Goal: Task Accomplishment & Management: Complete application form

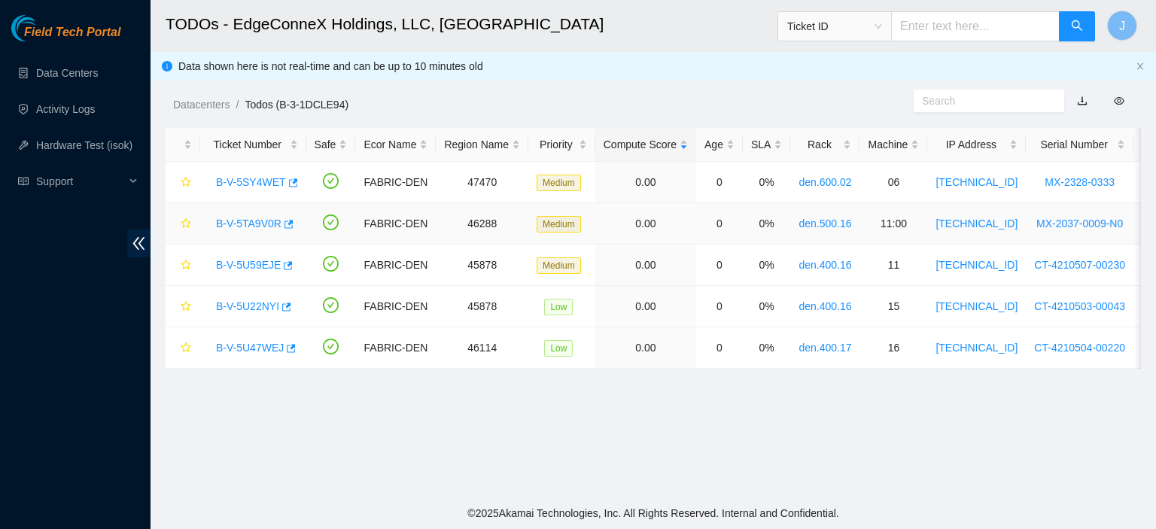
click at [245, 225] on link "B-V-5TA9V0R" at bounding box center [248, 224] width 65 height 12
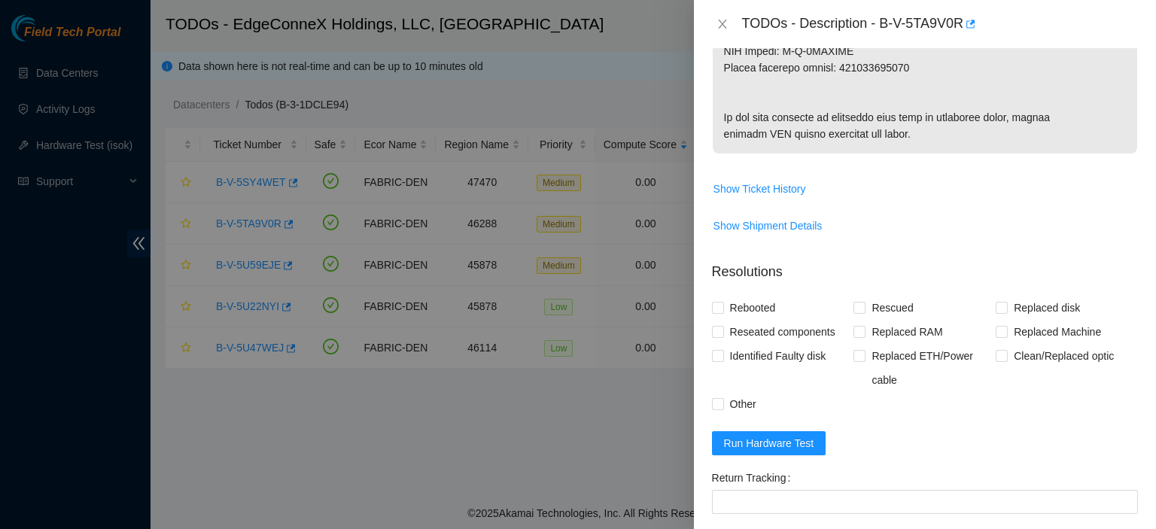
scroll to position [905, 0]
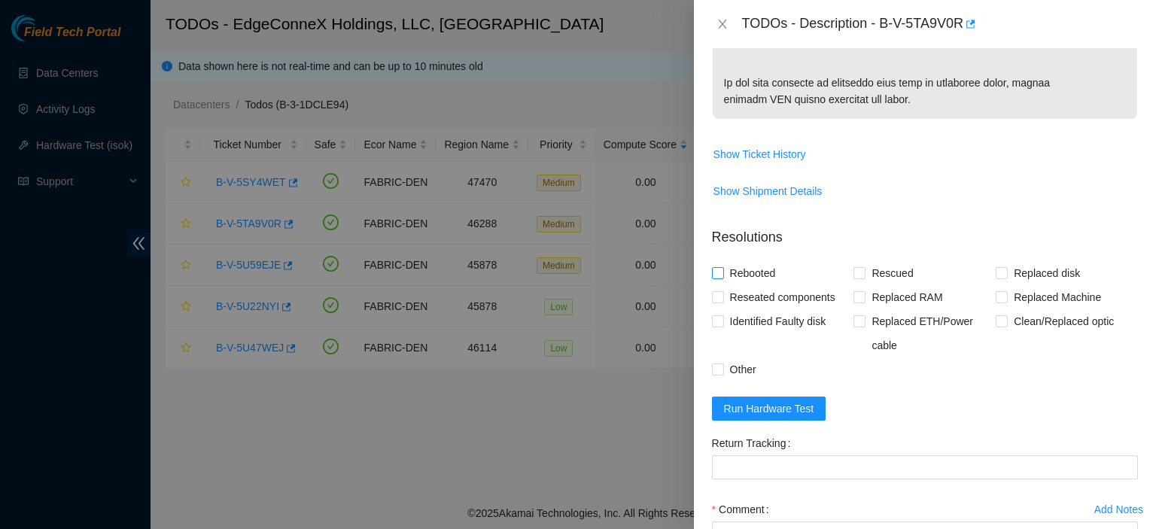
click at [718, 278] on input "Rebooted" at bounding box center [717, 272] width 11 height 11
checkbox input "true"
click at [855, 278] on input "Rescued" at bounding box center [859, 272] width 11 height 11
checkbox input "true"
click at [996, 285] on label "Replaced disk" at bounding box center [1041, 273] width 90 height 24
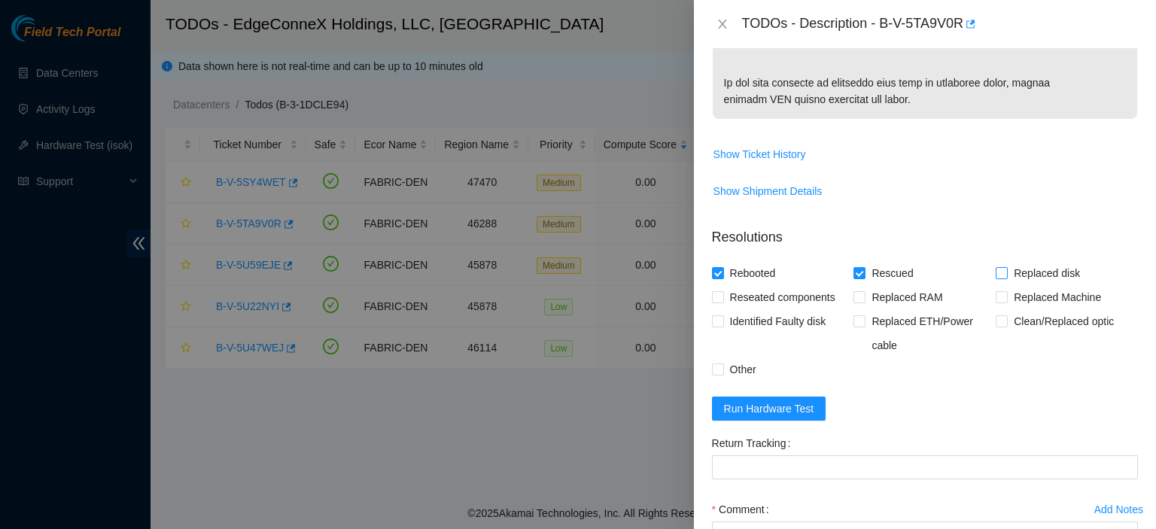
click at [996, 278] on input "Replaced disk" at bounding box center [1001, 272] width 11 height 11
checkbox input "true"
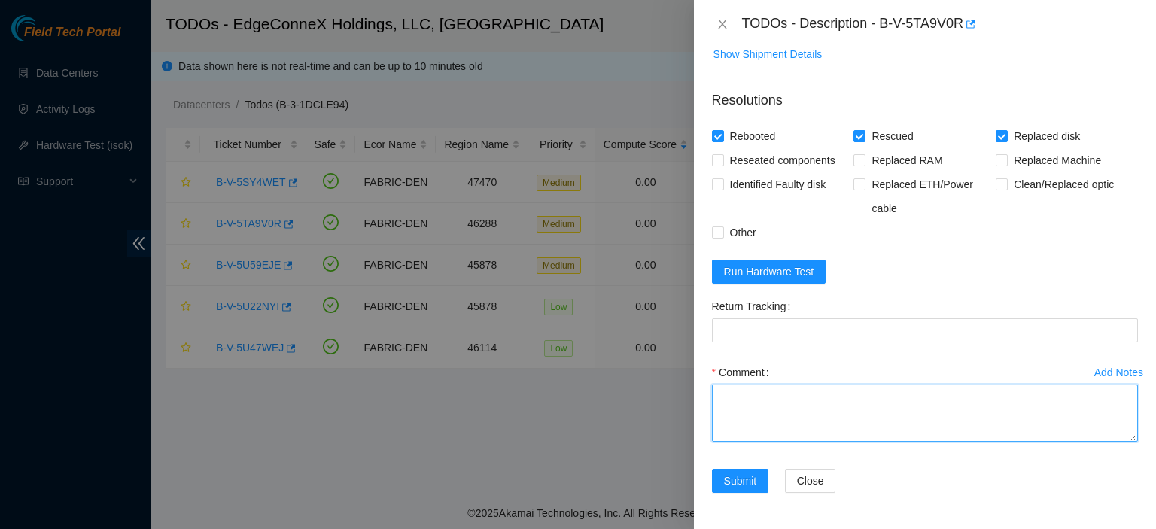
click at [754, 401] on textarea "Comment" at bounding box center [925, 413] width 426 height 57
type textarea "Replaced disk with WFKA1Z68. Rescued. Rebooted."
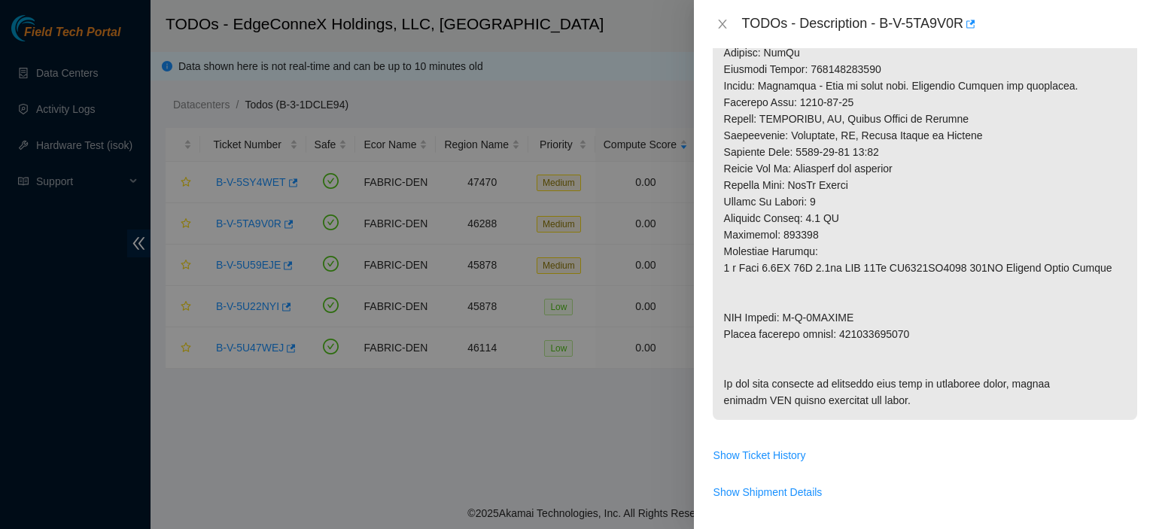
scroll to position [532, 0]
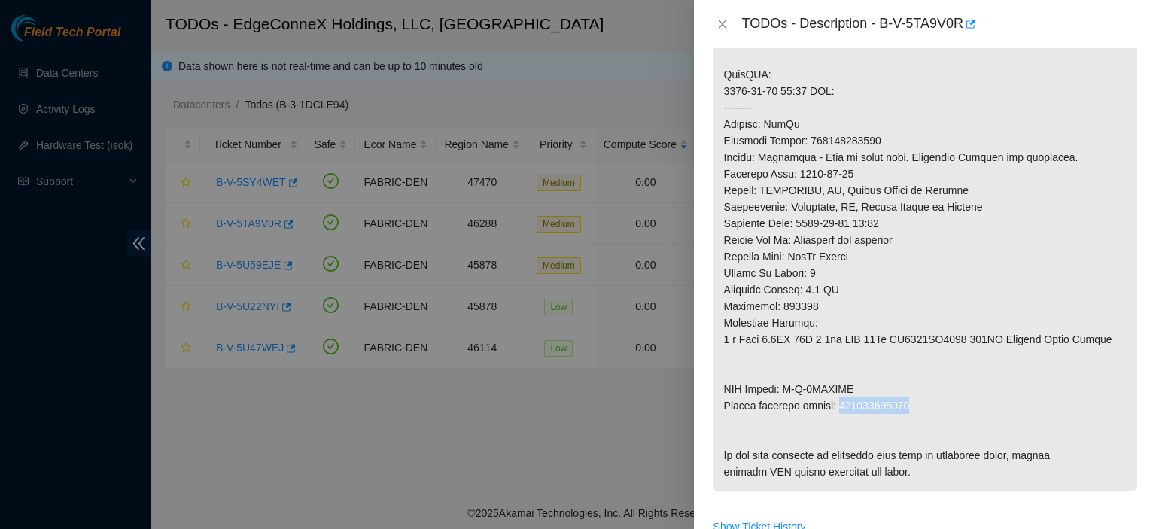
drag, startPoint x: 906, startPoint y: 407, endPoint x: 840, endPoint y: 411, distance: 66.4
click at [840, 411] on p at bounding box center [925, 132] width 425 height 718
copy p "463470042205"
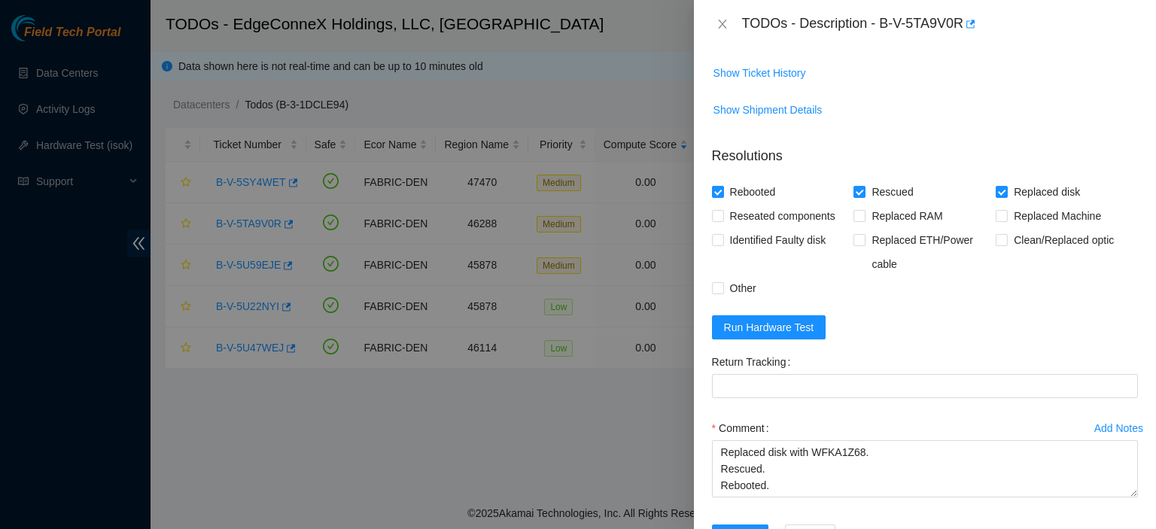
scroll to position [1107, 0]
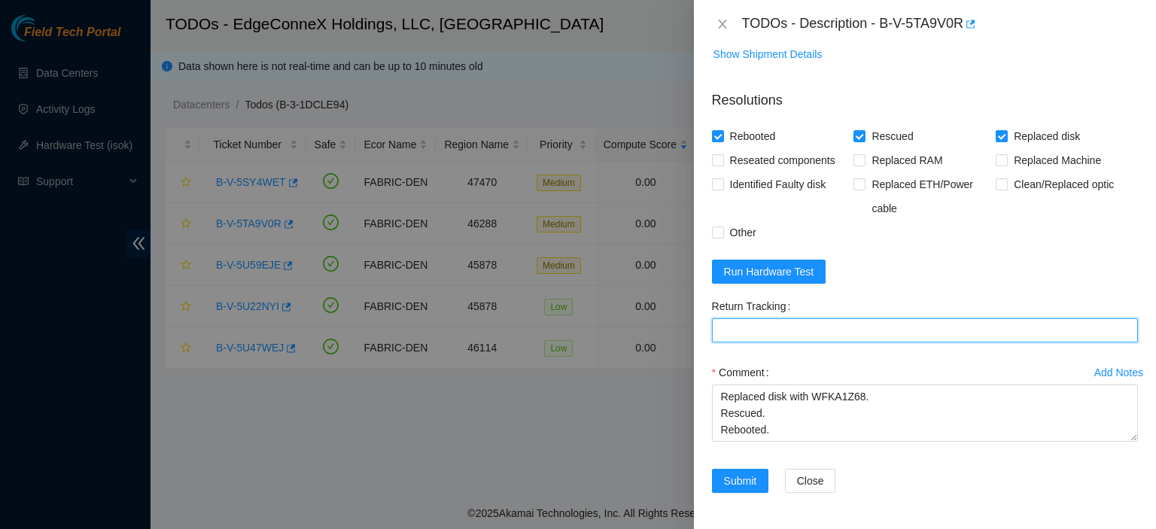
click at [881, 331] on Tracking "Return Tracking" at bounding box center [925, 330] width 426 height 24
paste Tracking "463470042205"
type Tracking "463470042205"
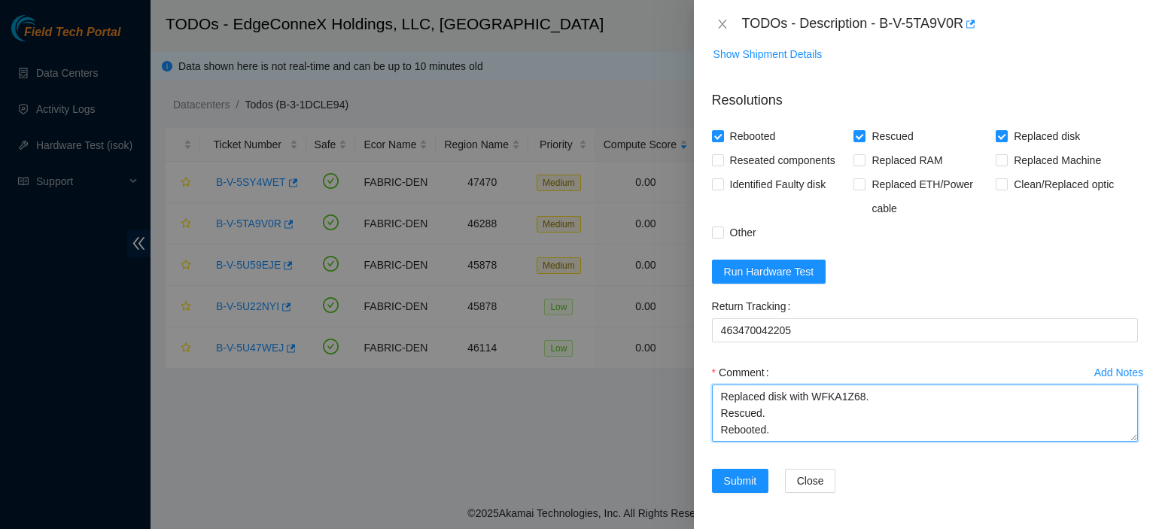
drag, startPoint x: 720, startPoint y: 395, endPoint x: 798, endPoint y: 428, distance: 84.7
click at [798, 428] on textarea "Replaced disk with WFKA1Z68. Rescued. Rebooted." at bounding box center [925, 413] width 426 height 57
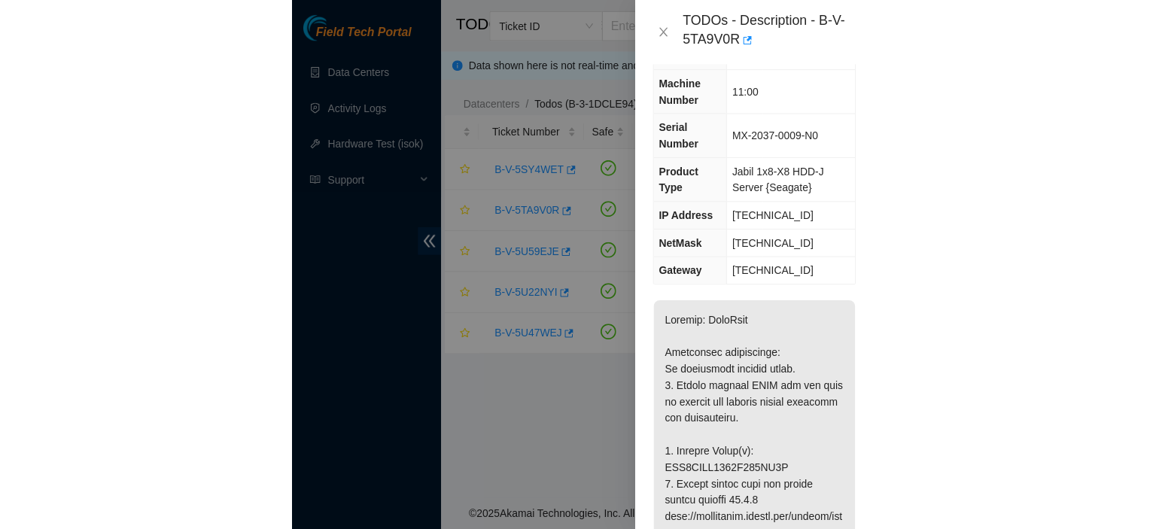
scroll to position [0, 0]
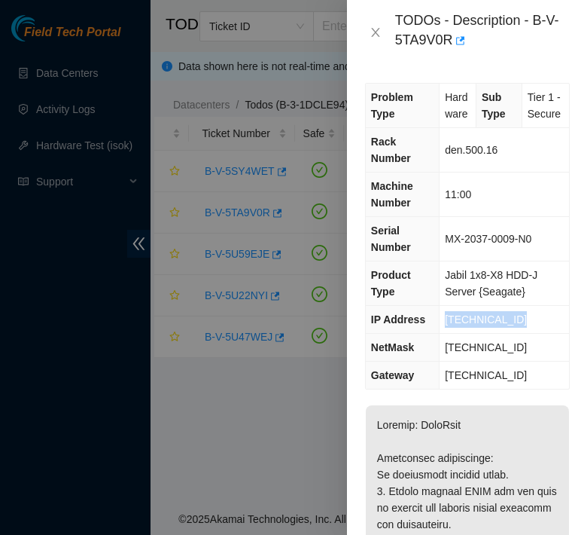
drag, startPoint x: 517, startPoint y: 350, endPoint x: 442, endPoint y: 353, distance: 75.3
click at [442, 334] on td "[TECHNICAL_ID]" at bounding box center [504, 320] width 129 height 28
copy span "[TECHNICAL_ID]"
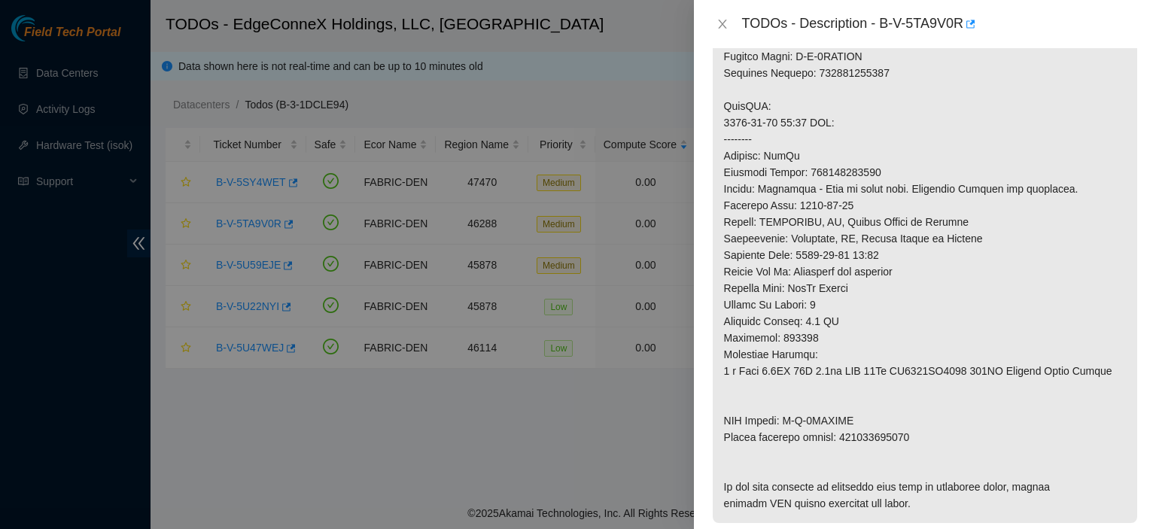
scroll to position [971, 0]
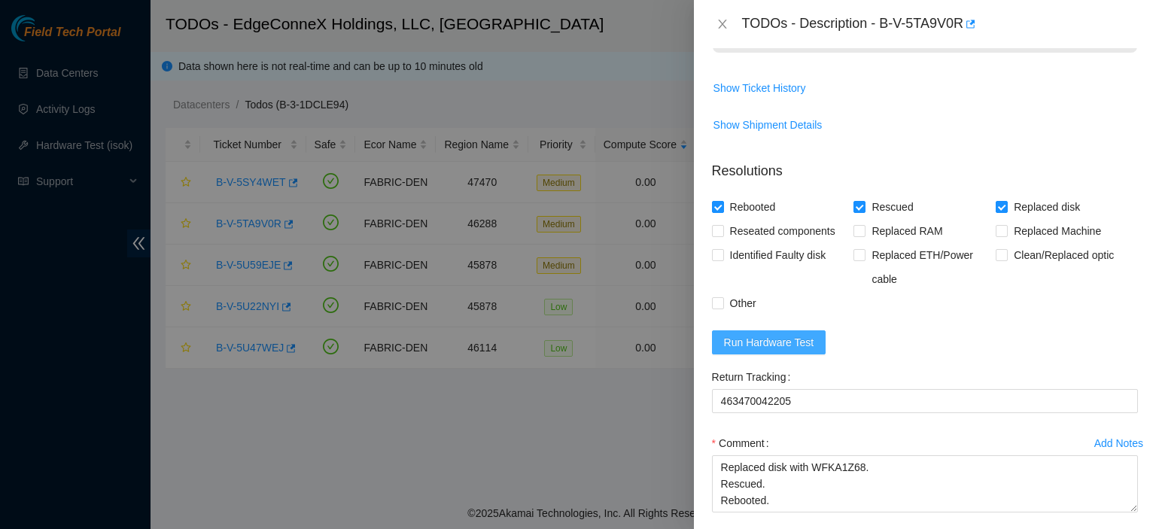
click at [749, 351] on span "Run Hardware Test" at bounding box center [769, 342] width 90 height 17
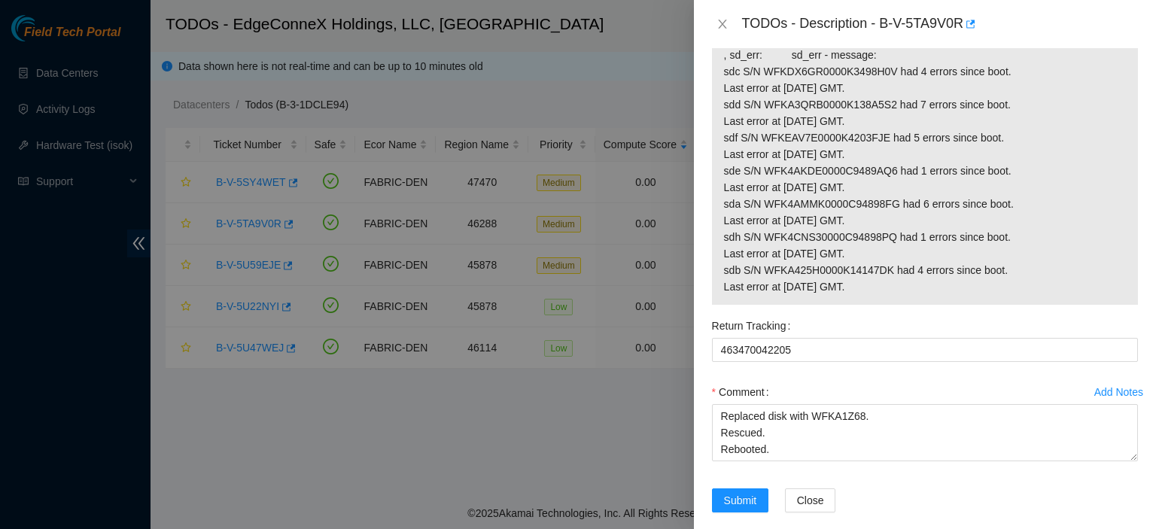
scroll to position [1459, 0]
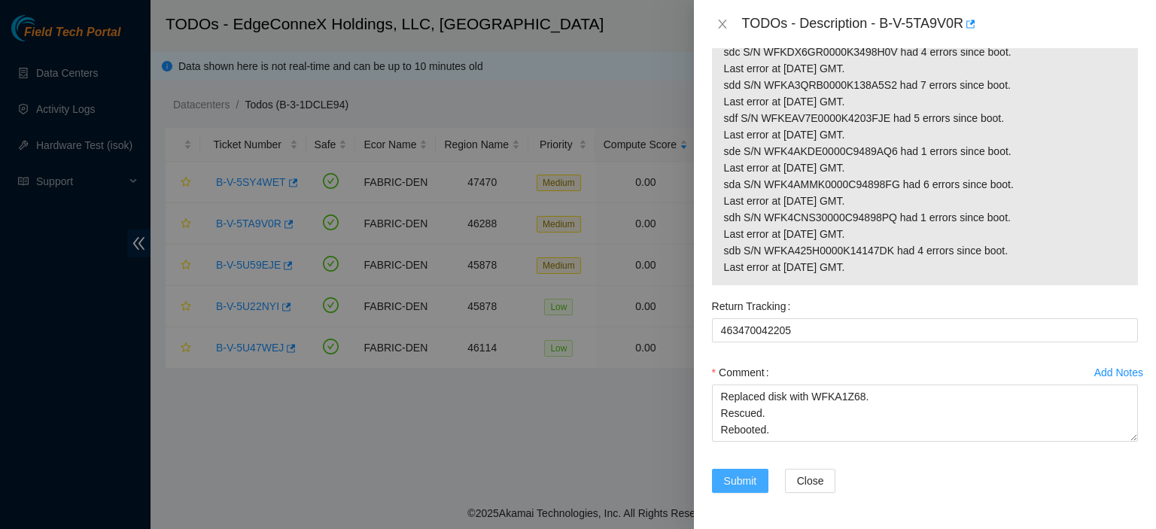
click at [745, 480] on span "Submit" at bounding box center [740, 481] width 33 height 17
type textarea "R"
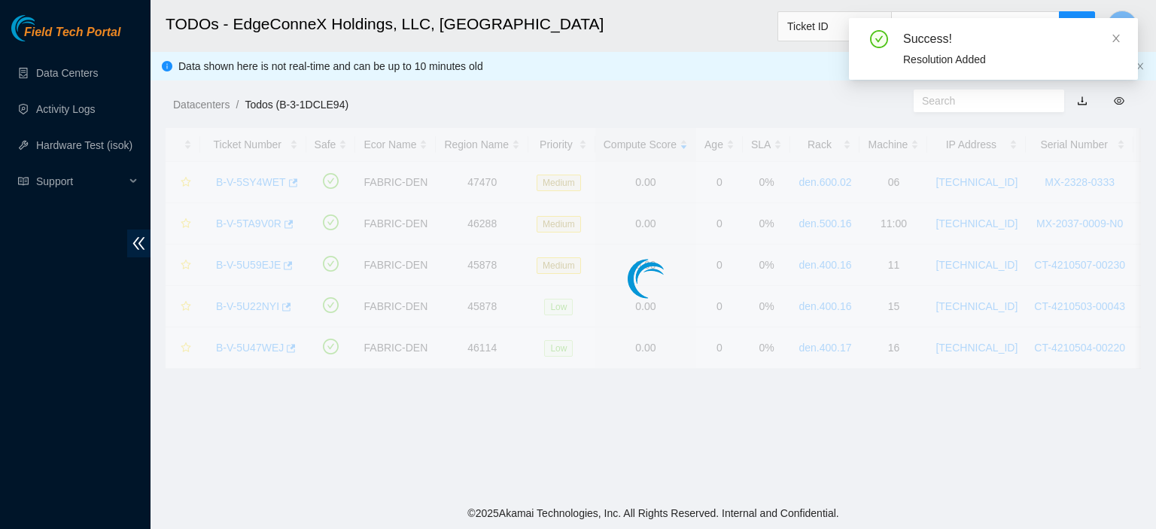
scroll to position [407, 0]
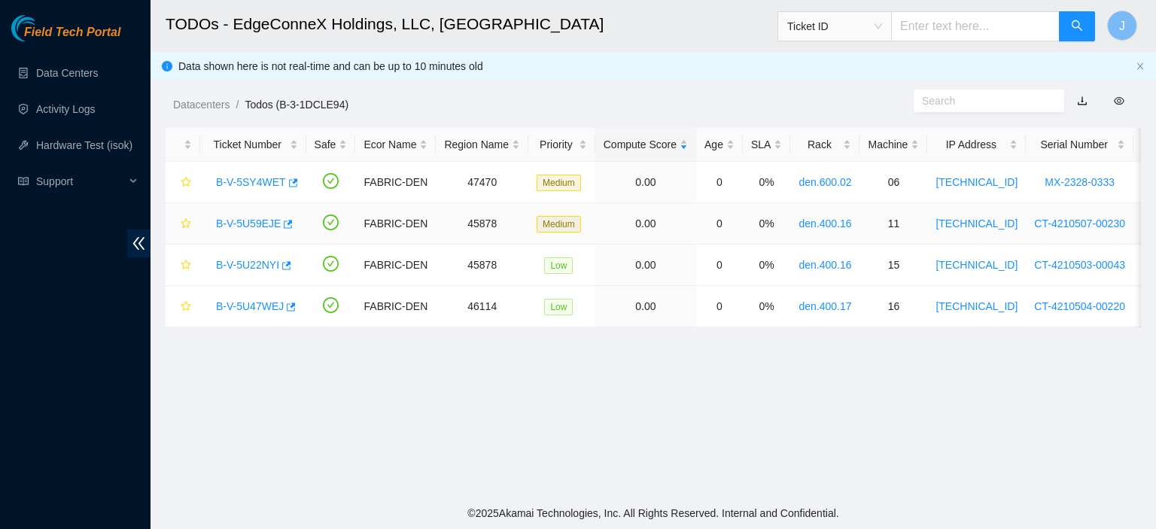
click at [271, 224] on link "B-V-5U59EJE" at bounding box center [248, 224] width 65 height 12
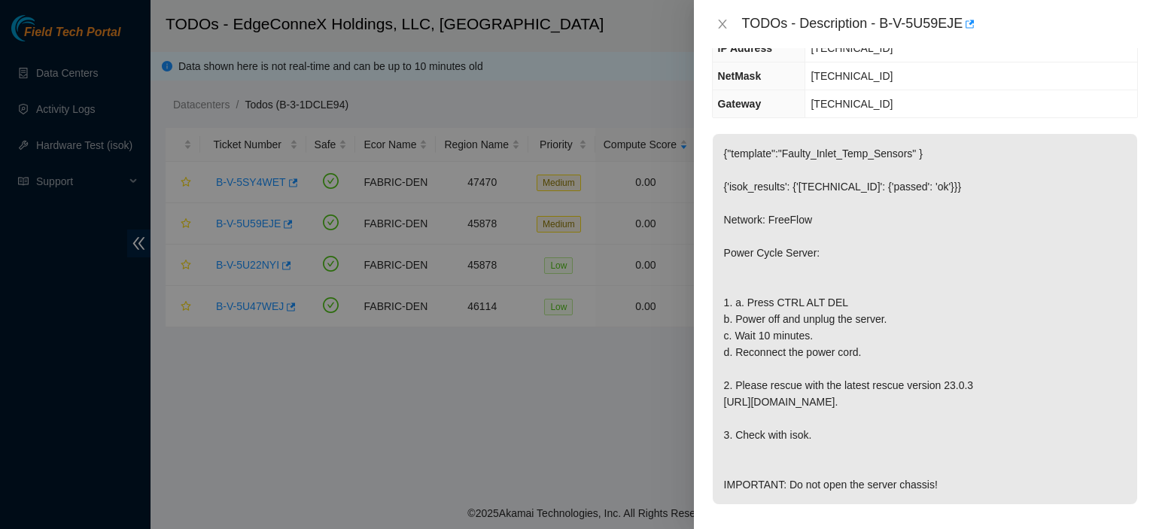
scroll to position [211, 0]
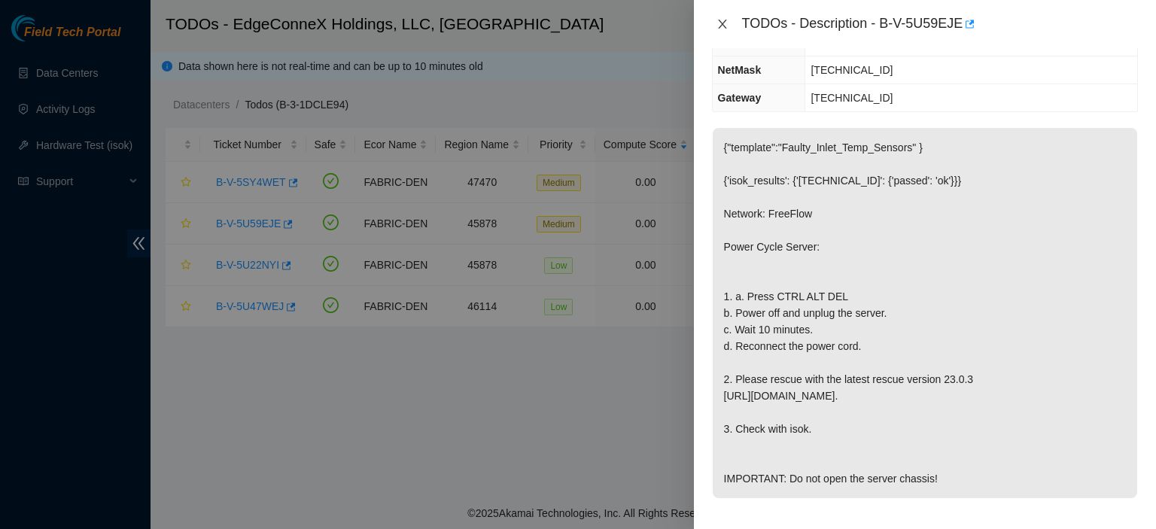
click at [722, 25] on icon "close" at bounding box center [723, 24] width 12 height 12
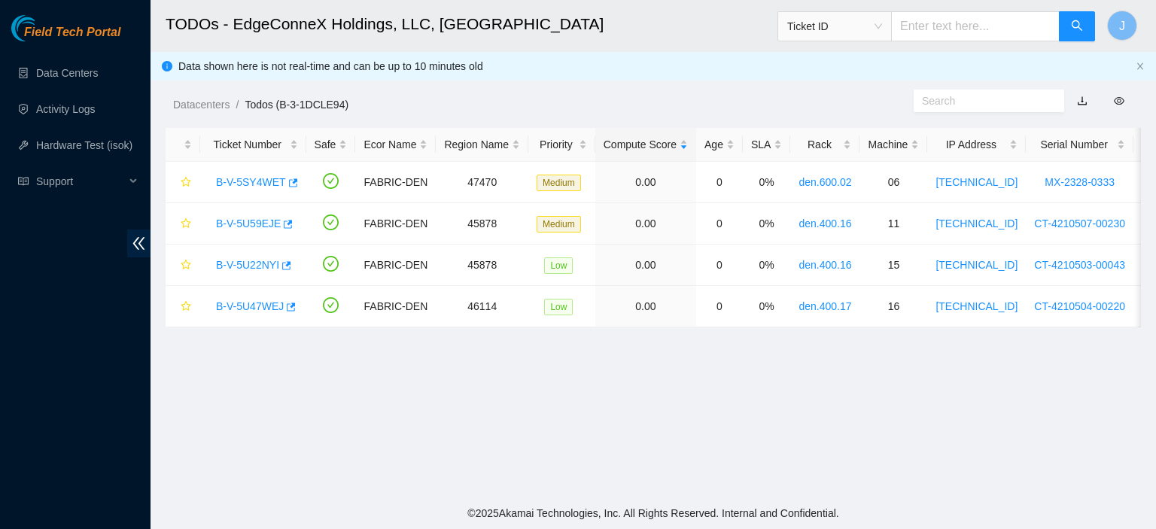
scroll to position [260, 0]
click at [257, 260] on link "B-V-5U22NYI" at bounding box center [247, 265] width 63 height 12
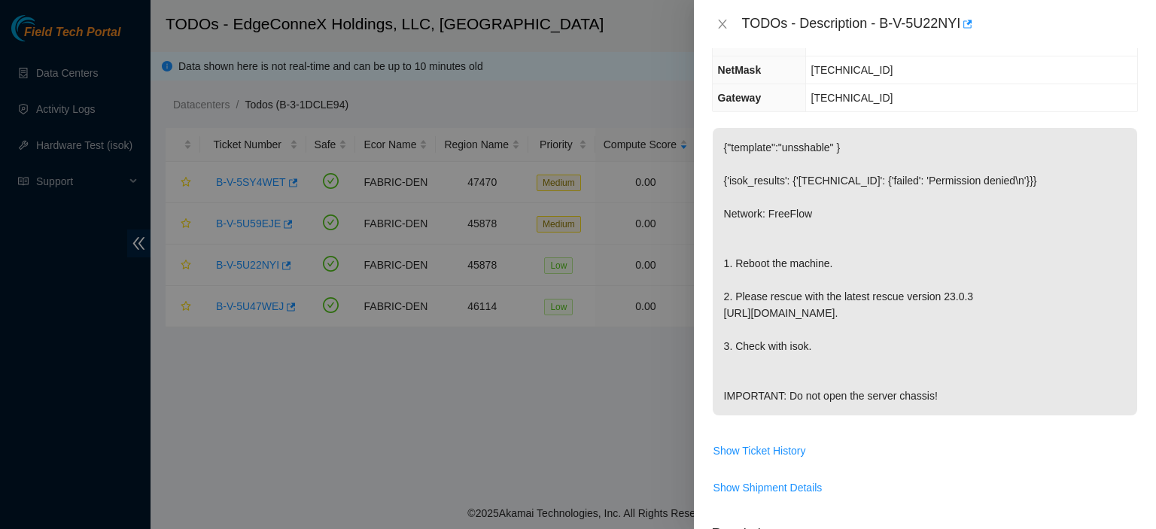
scroll to position [0, 0]
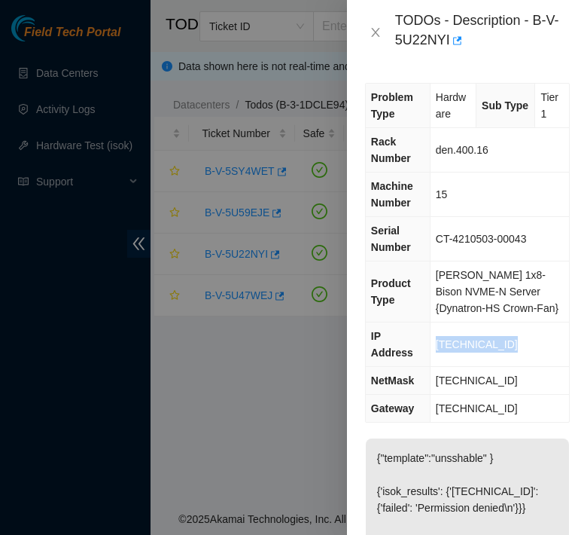
drag, startPoint x: 523, startPoint y: 327, endPoint x: 432, endPoint y: 324, distance: 91.1
click at [432, 324] on td "[TECHNICAL_ID]" at bounding box center [499, 344] width 139 height 44
copy span "[TECHNICAL_ID]"
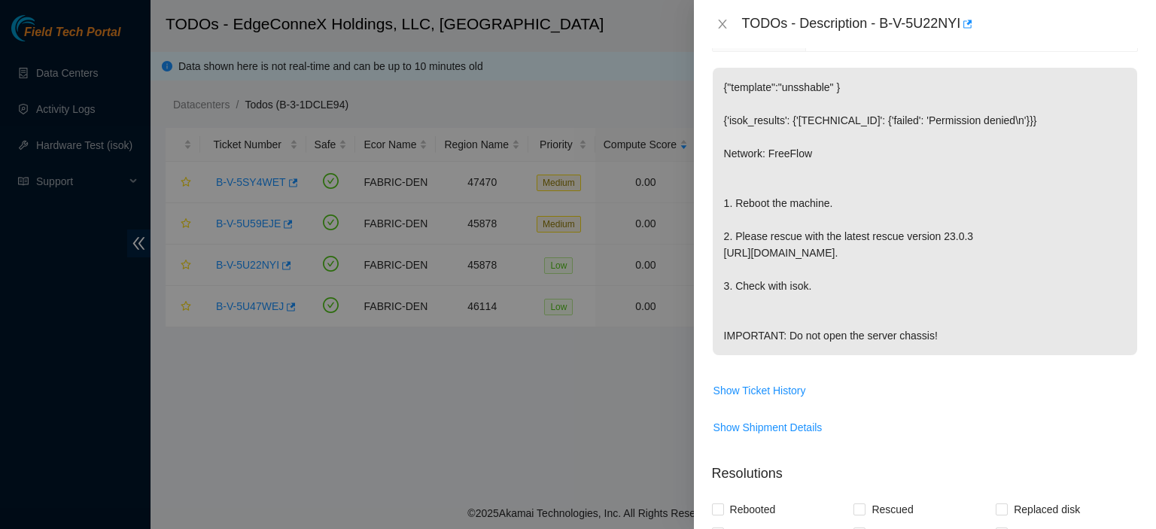
scroll to position [533, 0]
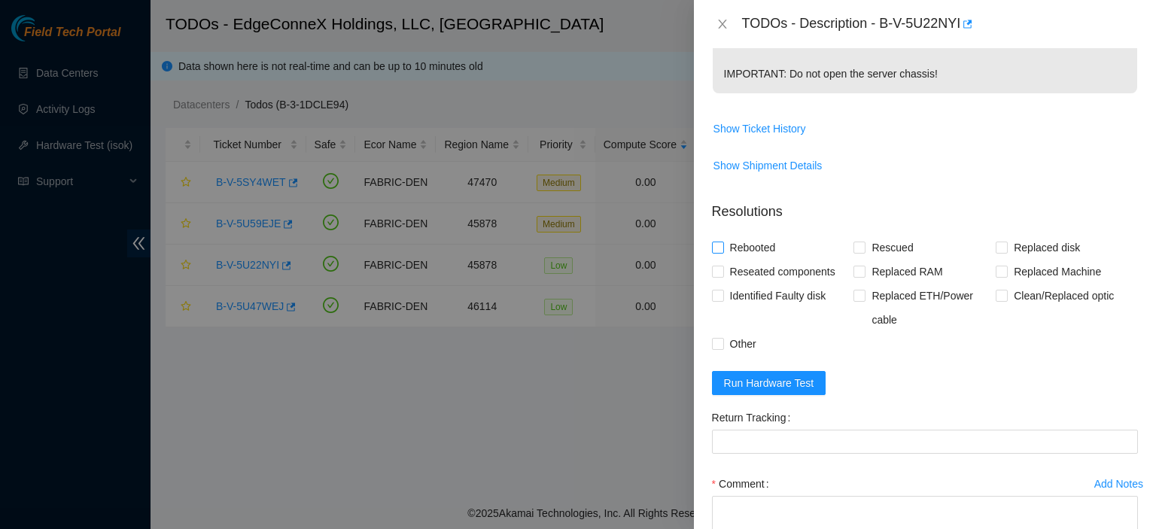
click at [714, 243] on input "Rebooted" at bounding box center [717, 247] width 11 height 11
checkbox input "true"
click at [859, 246] on input "Rescued" at bounding box center [859, 247] width 11 height 11
checkbox input "true"
click at [787, 386] on span "Run Hardware Test" at bounding box center [769, 383] width 90 height 17
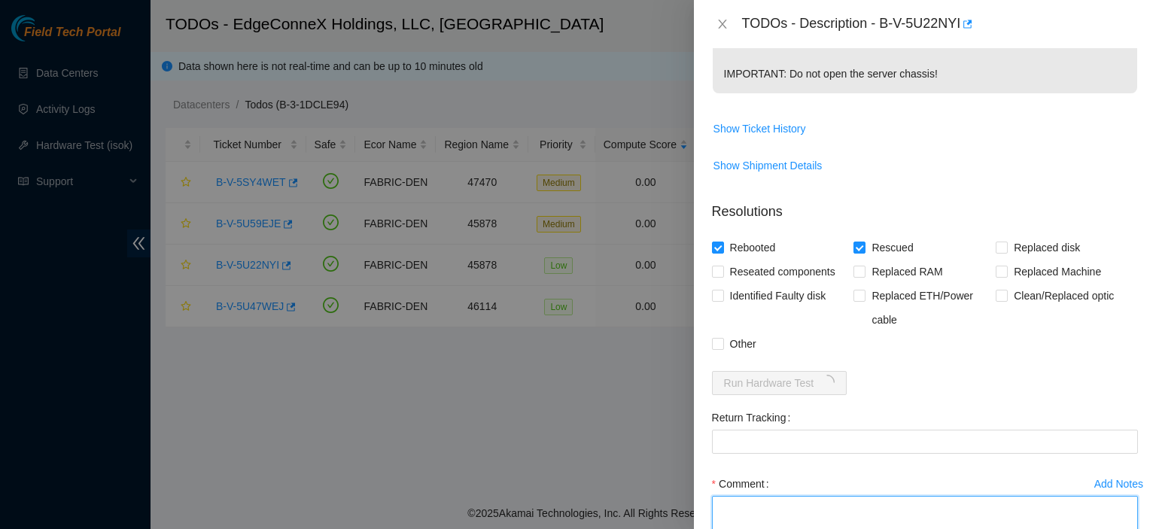
click at [754, 498] on textarea "Comment" at bounding box center [925, 524] width 426 height 57
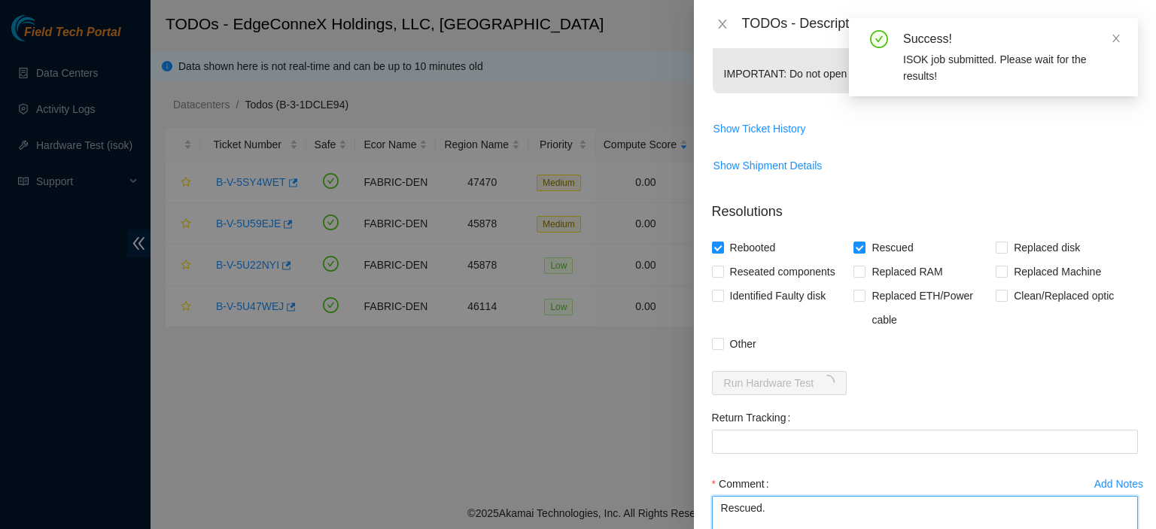
scroll to position [534, 0]
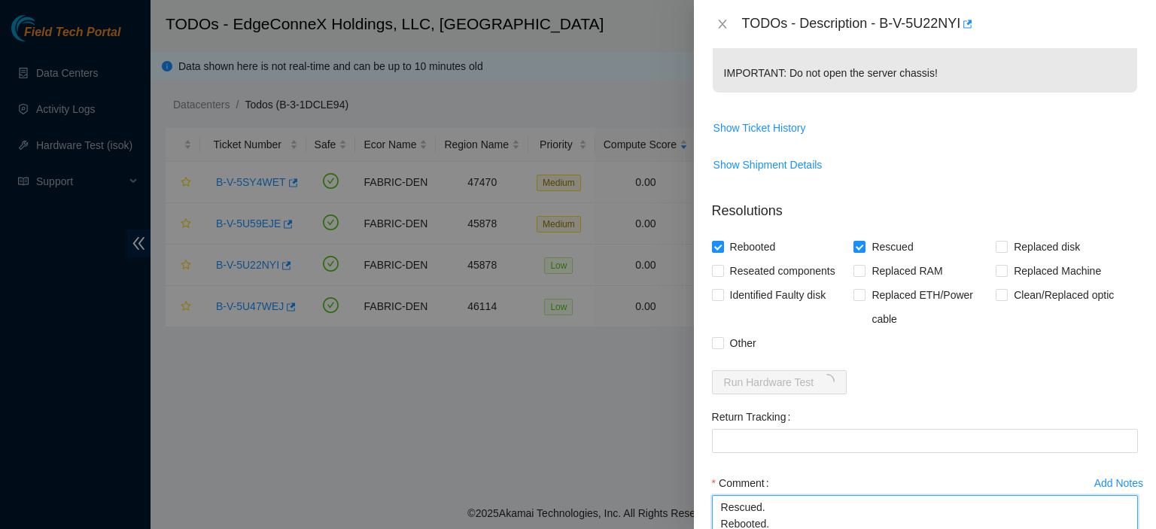
type textarea "Rescued. Rebooted."
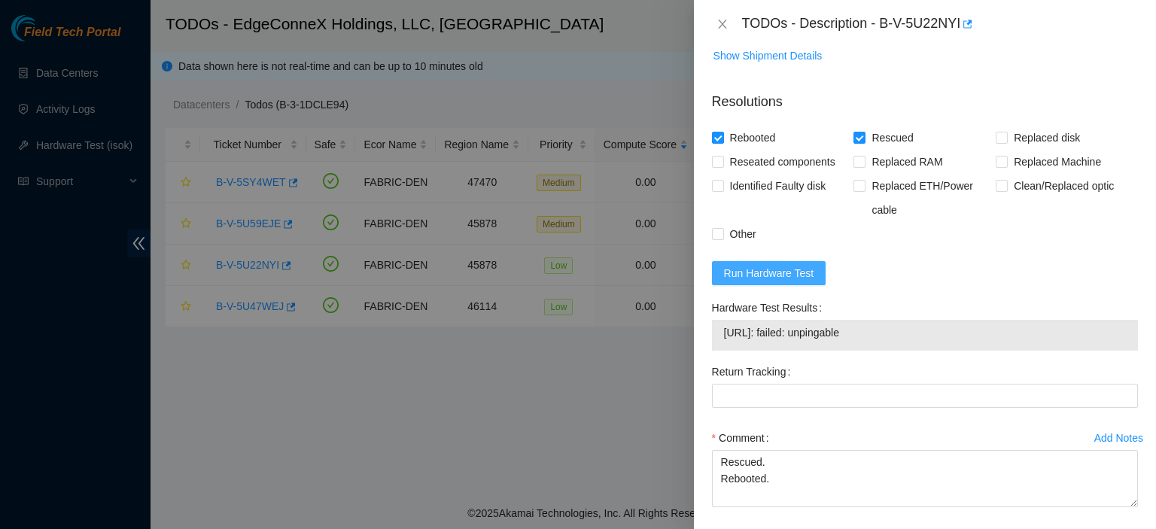
click at [768, 272] on span "Run Hardware Test" at bounding box center [769, 273] width 90 height 17
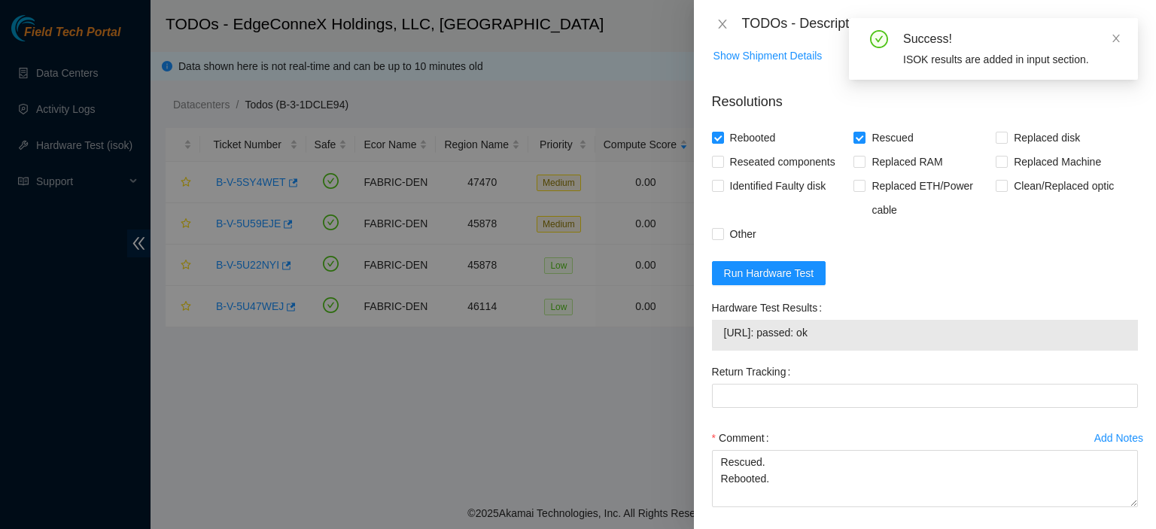
scroll to position [706, 0]
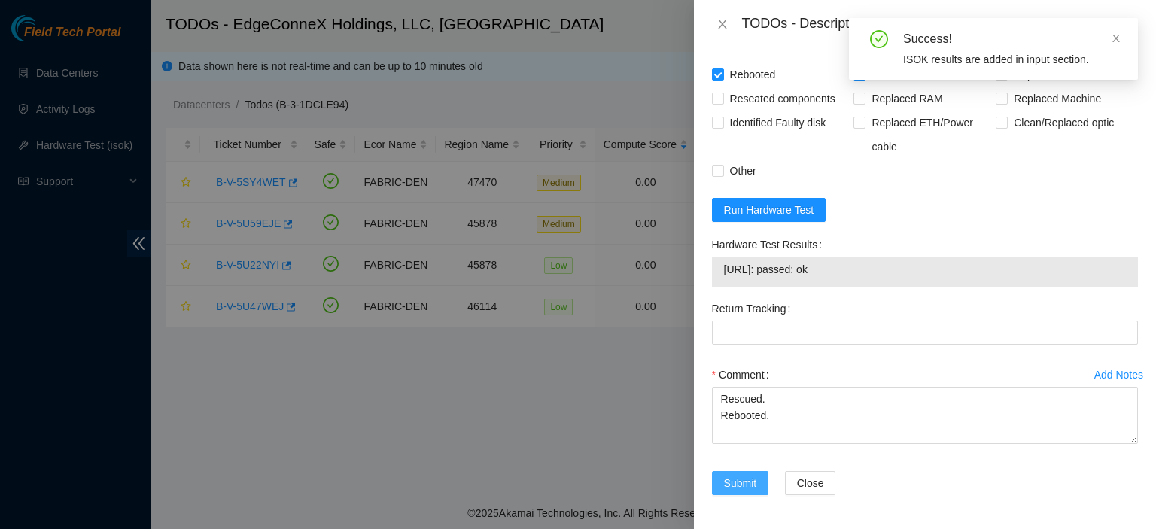
click at [742, 482] on span "Submit" at bounding box center [740, 483] width 33 height 17
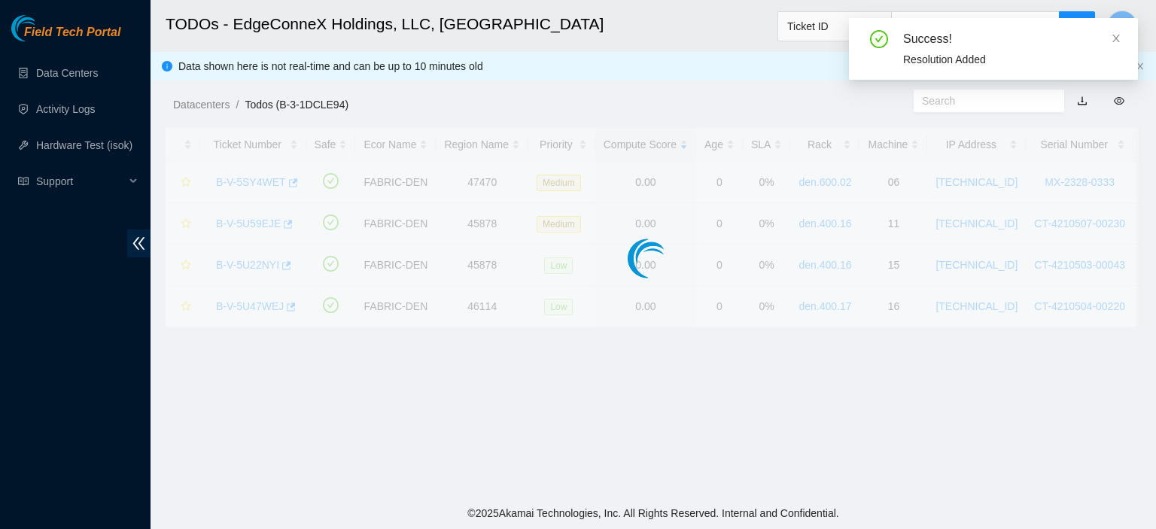
scroll to position [407, 0]
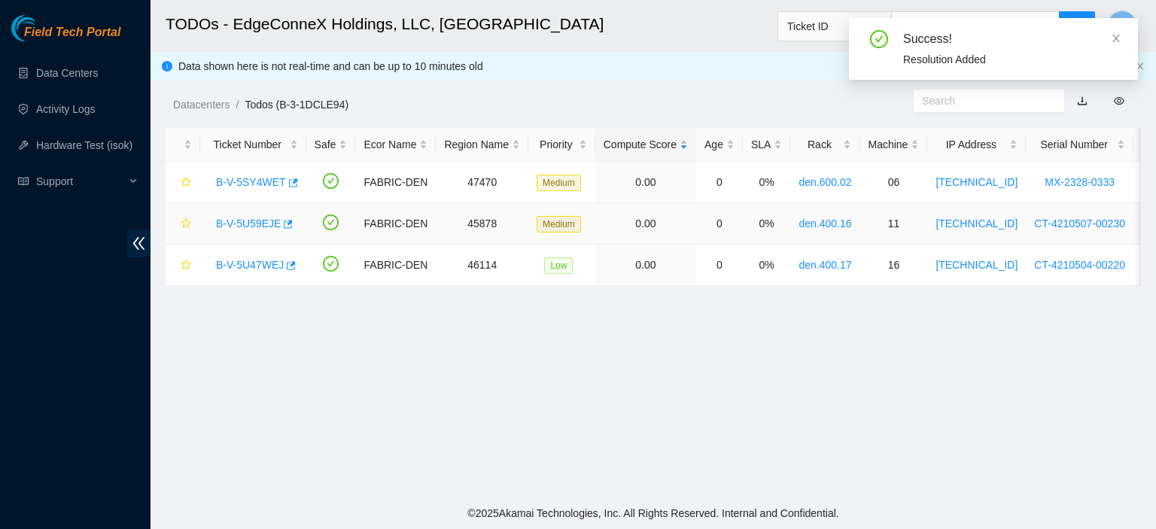
click at [260, 223] on link "B-V-5U59EJE" at bounding box center [248, 224] width 65 height 12
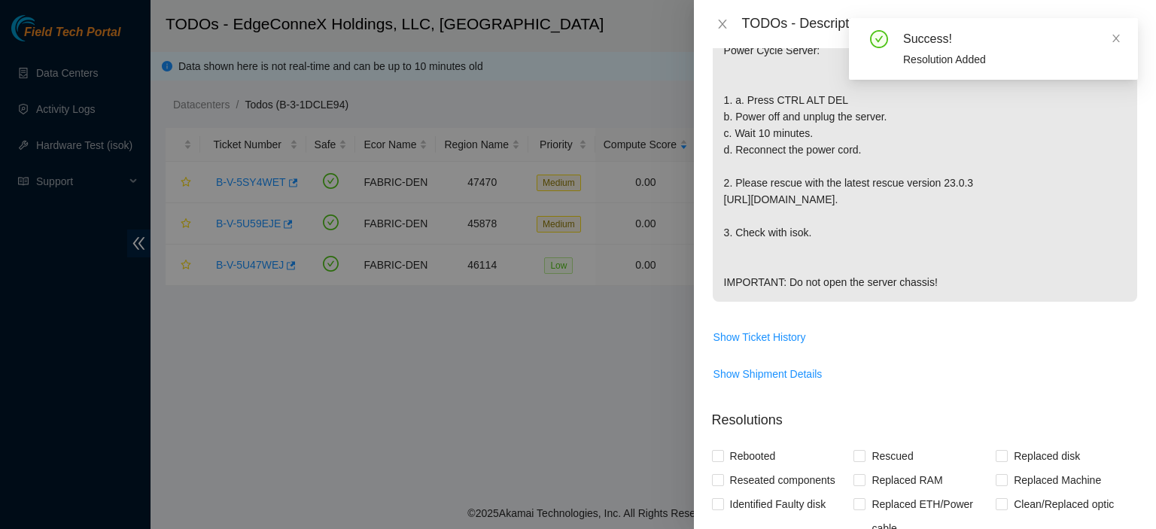
scroll to position [726, 0]
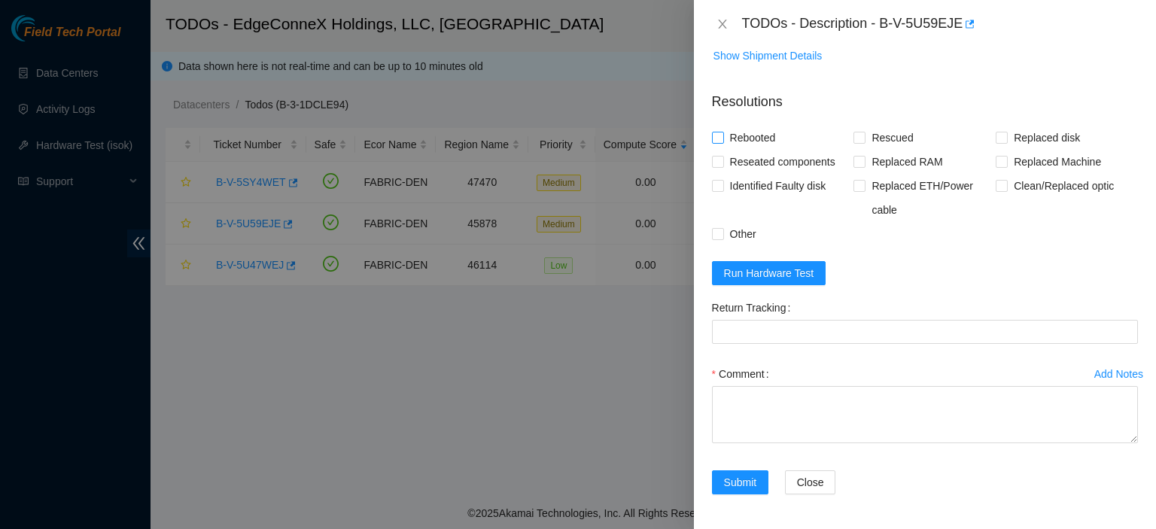
click at [719, 136] on input "Rebooted" at bounding box center [717, 137] width 11 height 11
checkbox input "true"
click at [858, 135] on input "Rescued" at bounding box center [859, 137] width 11 height 11
checkbox input "true"
click at [712, 235] on input "Other" at bounding box center [717, 233] width 11 height 11
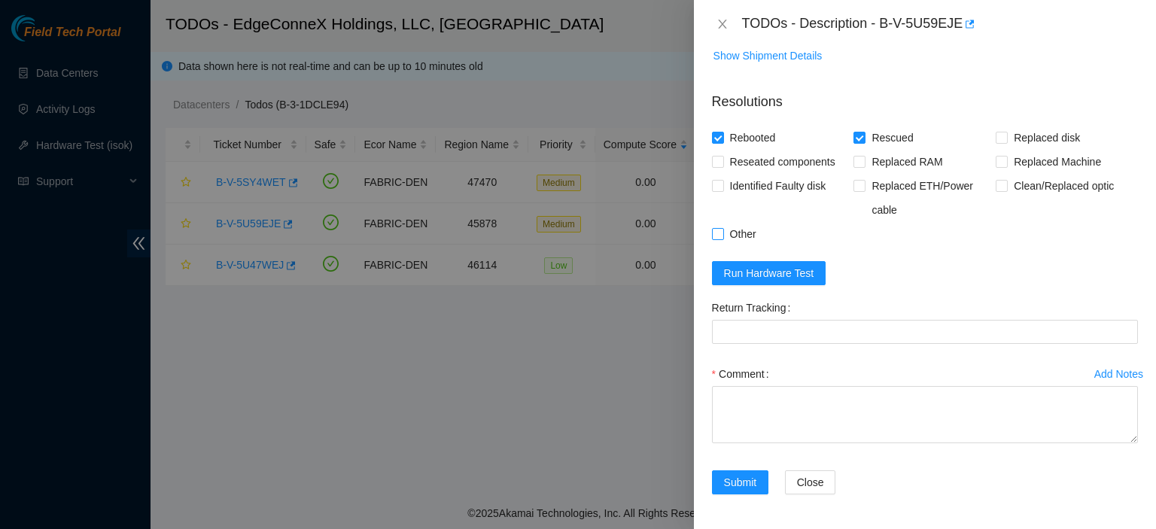
checkbox input "true"
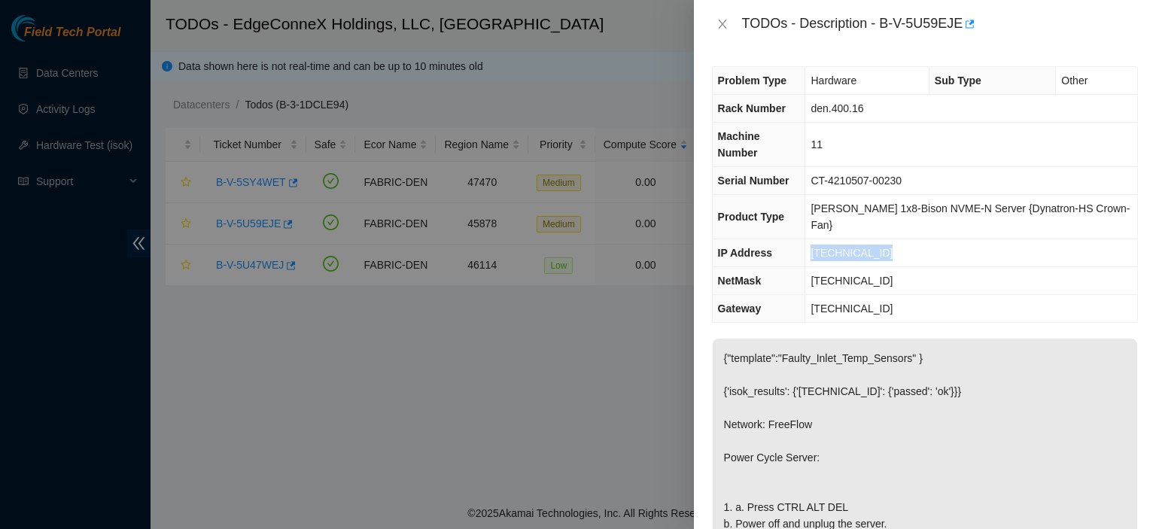
drag, startPoint x: 902, startPoint y: 212, endPoint x: 825, endPoint y: 219, distance: 77.2
click at [825, 239] on td "[TECHNICAL_ID]" at bounding box center [972, 253] width 332 height 28
copy span "[TECHNICAL_ID]"
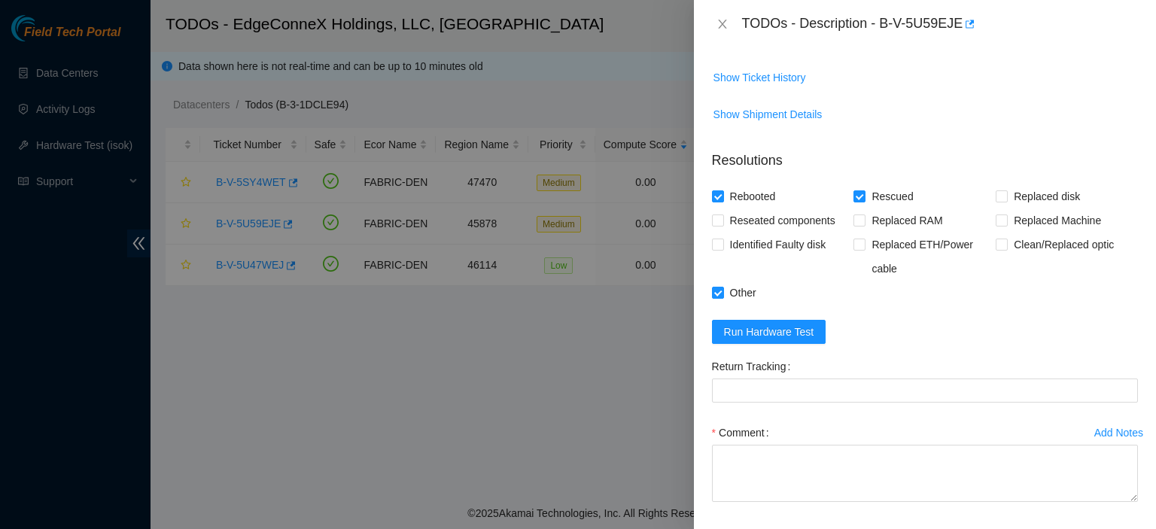
scroll to position [726, 0]
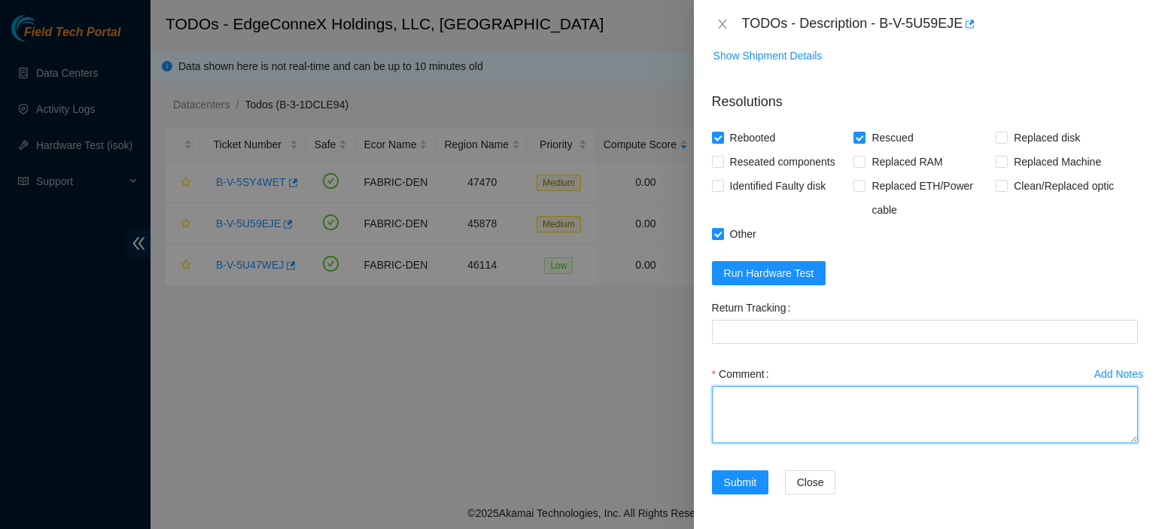
click at [920, 401] on textarea "Comment" at bounding box center [925, 414] width 426 height 57
type textarea "pressed control alt delete. powered down server for 10 minutes. rescued. reboot…"
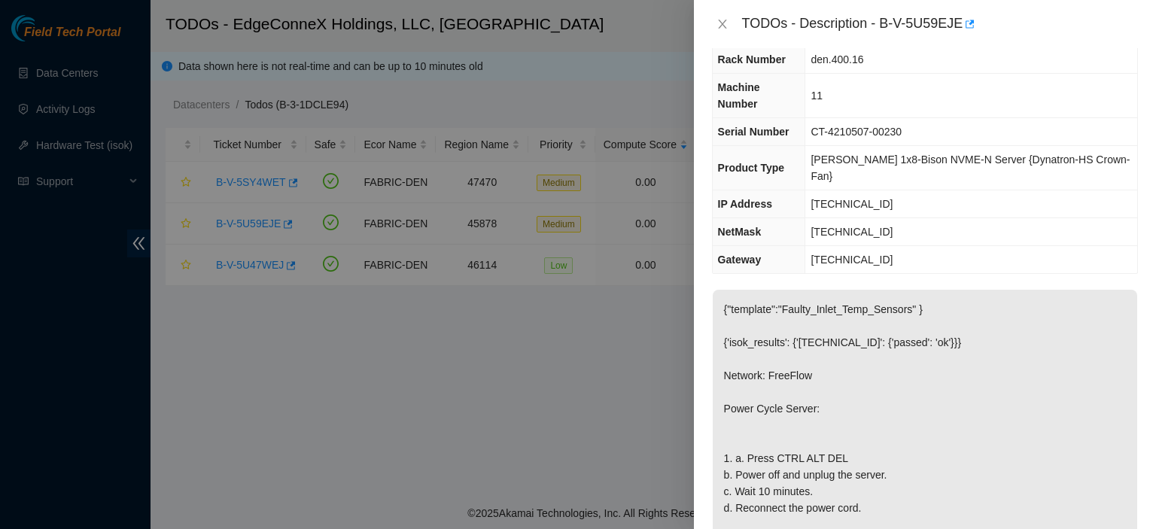
scroll to position [0, 0]
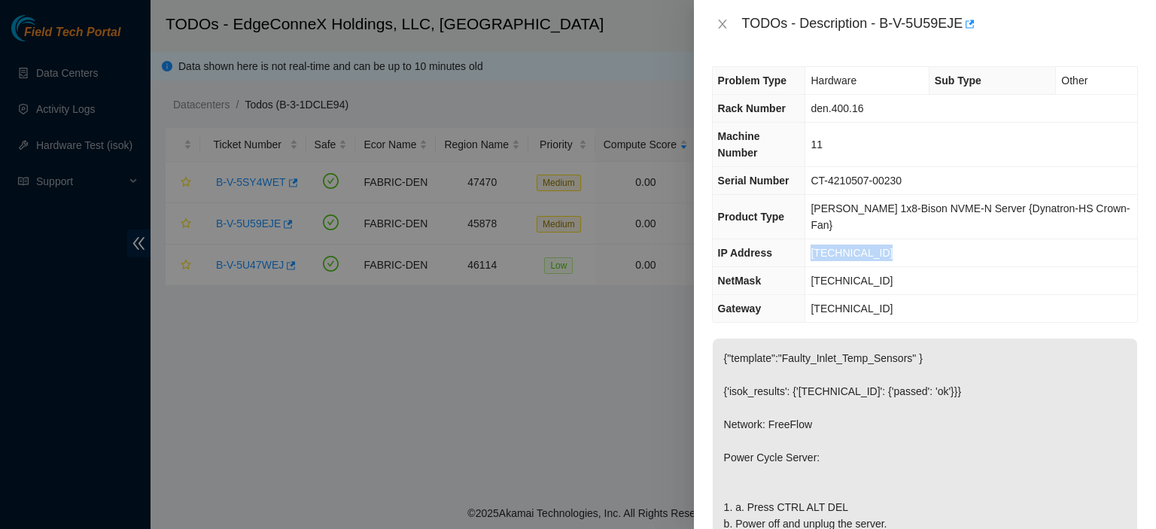
drag, startPoint x: 905, startPoint y: 215, endPoint x: 822, endPoint y: 216, distance: 82.8
click at [822, 239] on td "[TECHNICAL_ID]" at bounding box center [972, 253] width 332 height 28
copy span "[TECHNICAL_ID]"
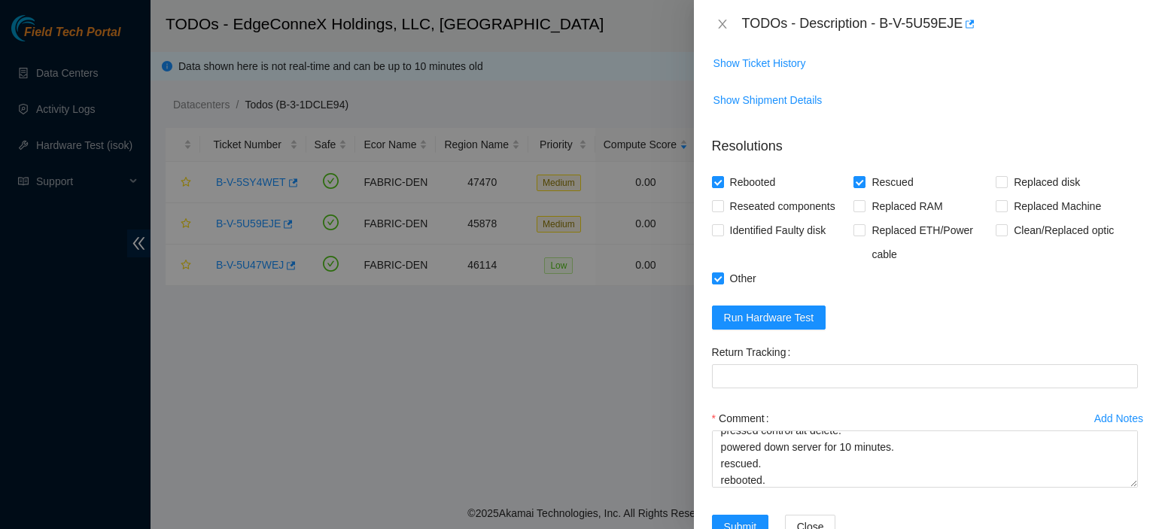
scroll to position [726, 0]
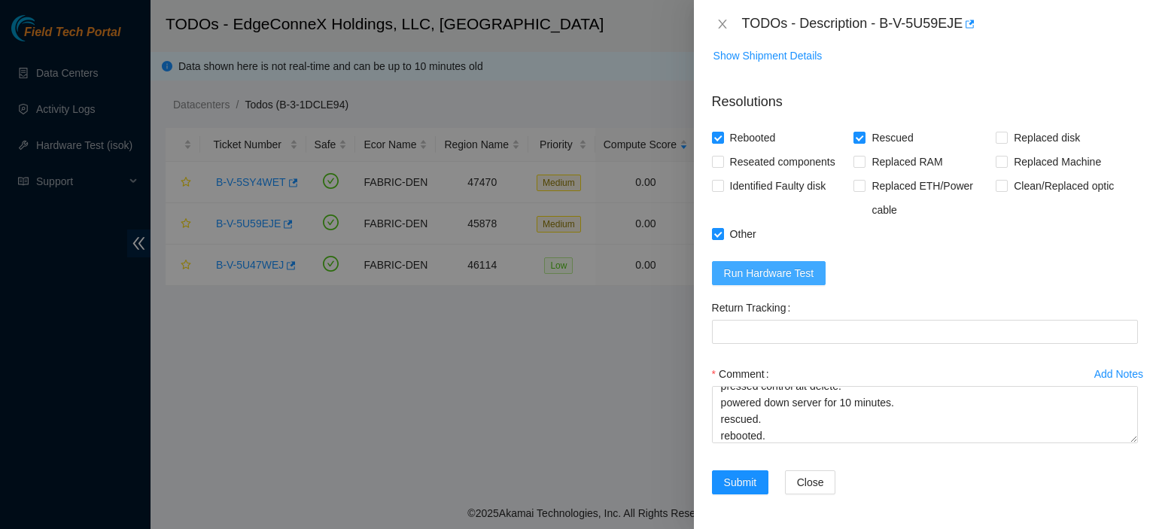
click at [796, 270] on span "Run Hardware Test" at bounding box center [769, 273] width 90 height 17
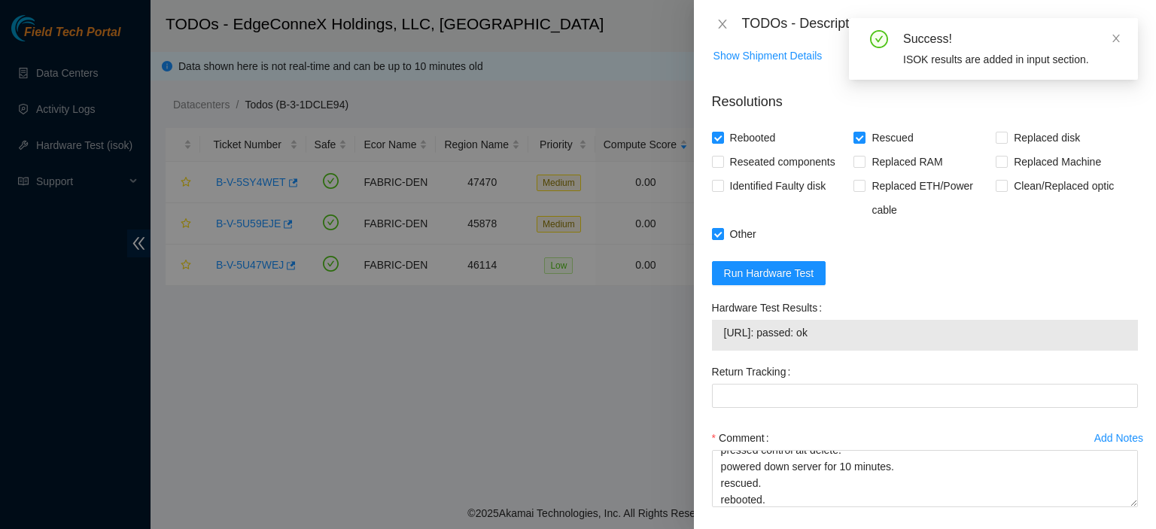
scroll to position [789, 0]
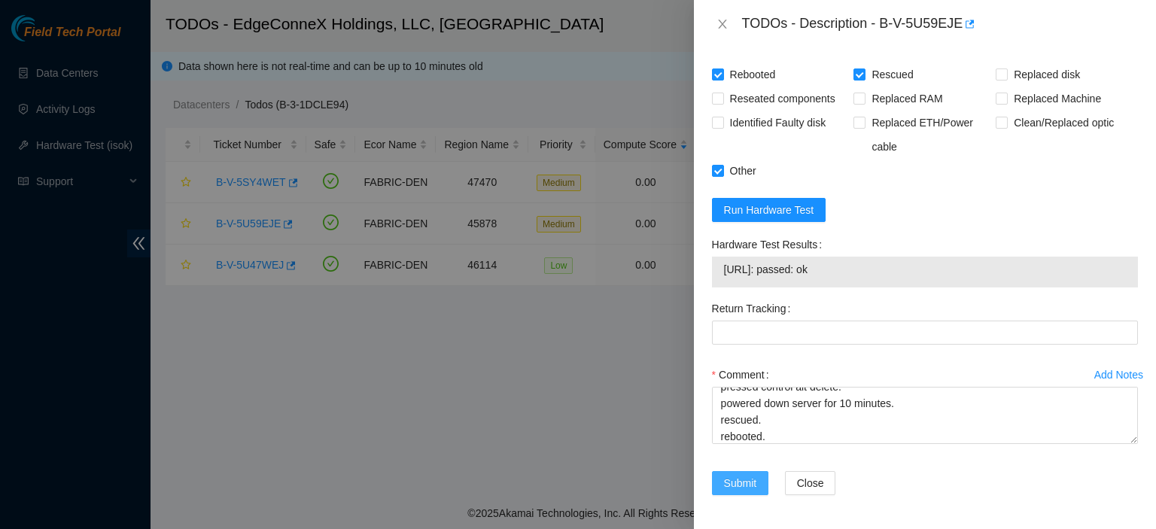
click at [745, 482] on span "Submit" at bounding box center [740, 483] width 33 height 17
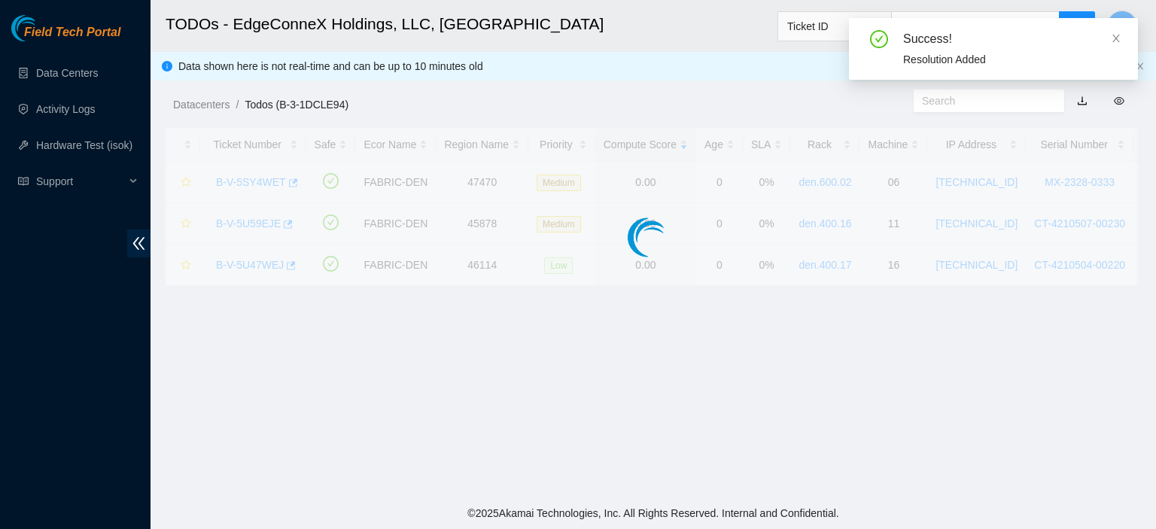
scroll to position [407, 0]
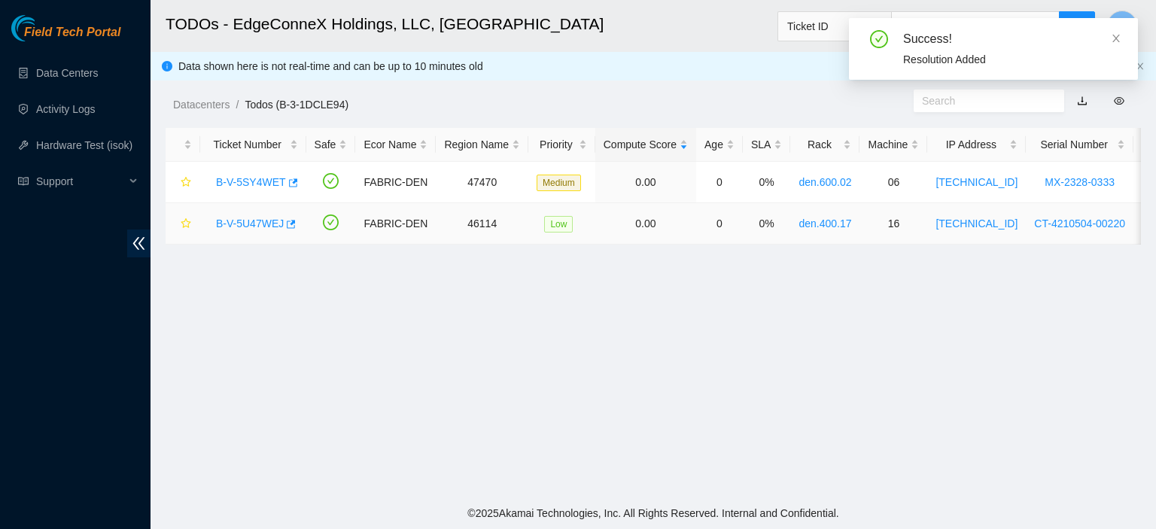
click at [245, 221] on link "B-V-5U47WEJ" at bounding box center [250, 224] width 68 height 12
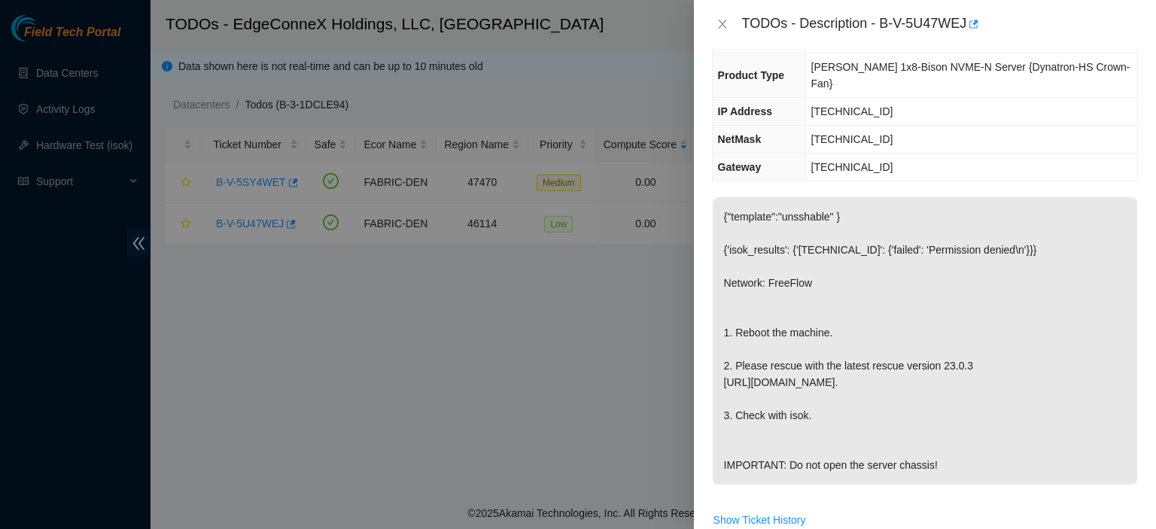
scroll to position [0, 0]
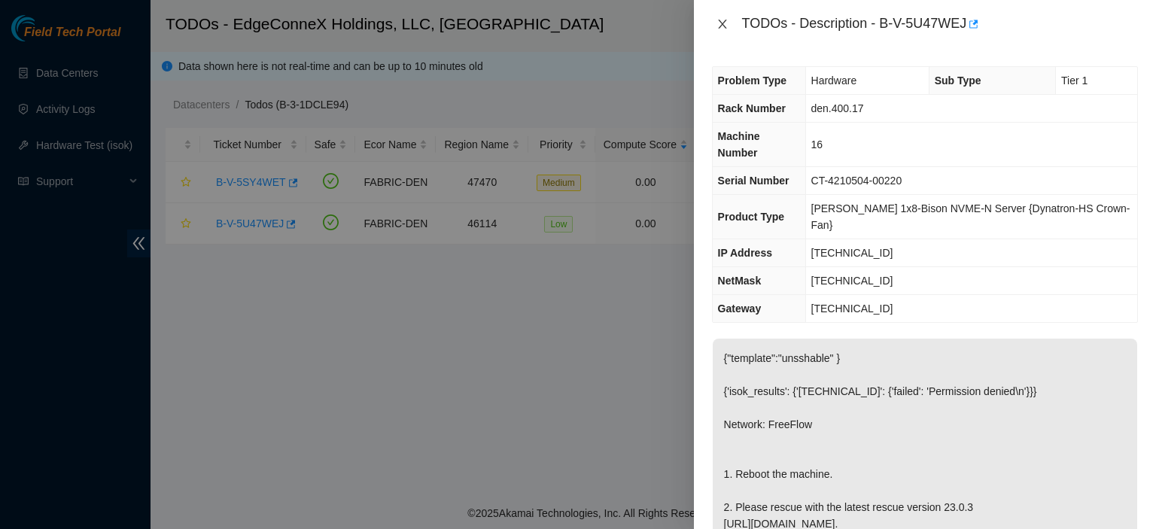
click at [723, 23] on icon "close" at bounding box center [722, 24] width 8 height 9
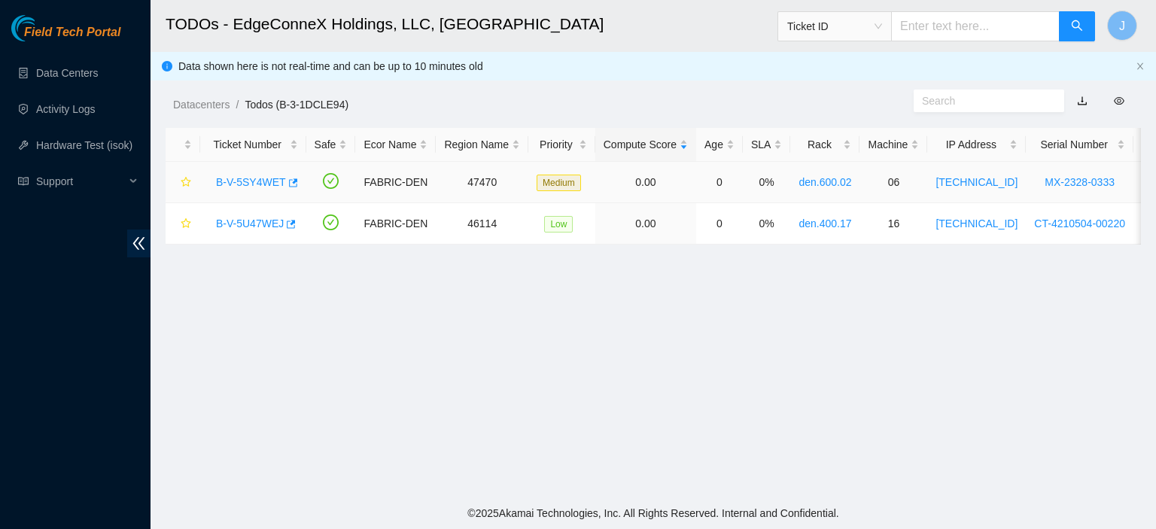
click at [259, 184] on link "B-V-5SY4WET" at bounding box center [251, 182] width 70 height 12
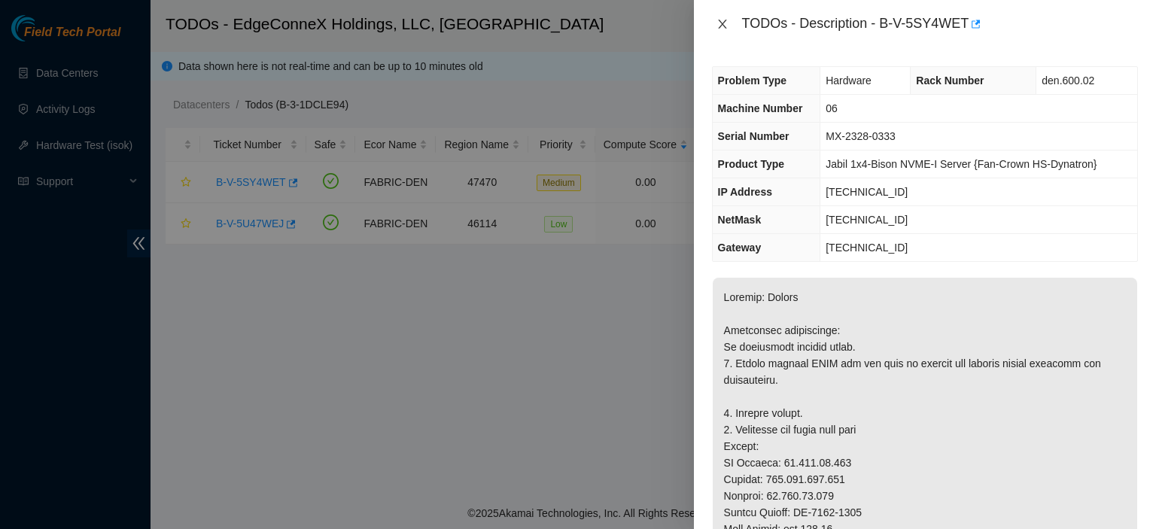
click at [721, 23] on icon "close" at bounding box center [722, 24] width 8 height 9
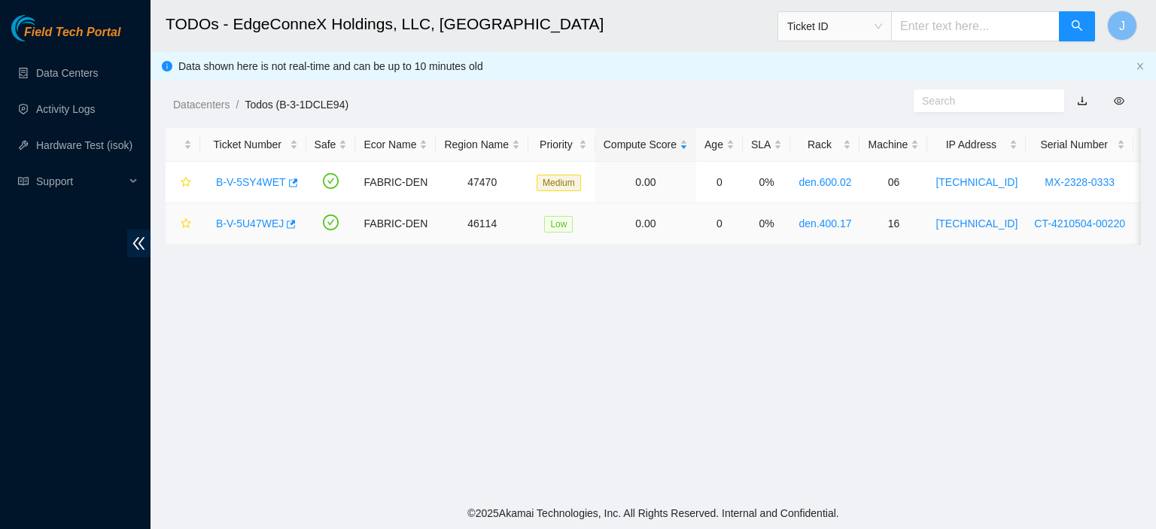
click at [250, 225] on link "B-V-5U47WEJ" at bounding box center [250, 224] width 68 height 12
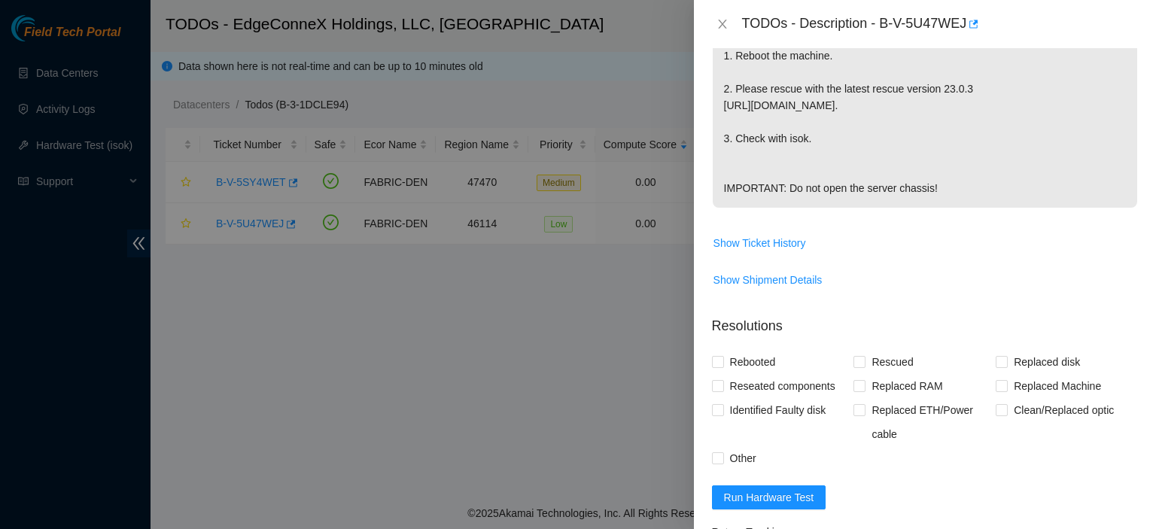
scroll to position [450, 0]
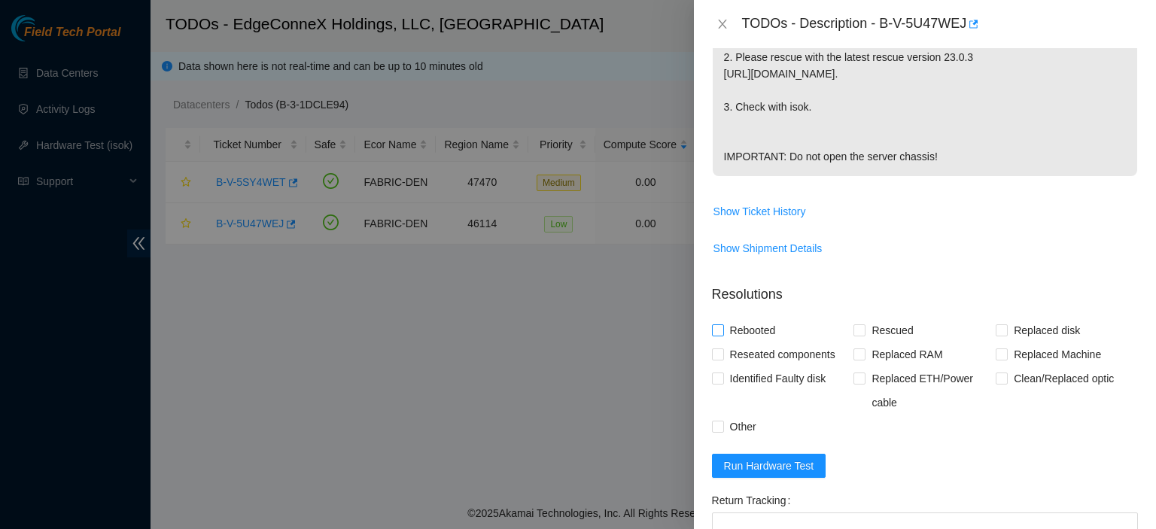
click at [716, 327] on input "Rebooted" at bounding box center [717, 329] width 11 height 11
checkbox input "true"
click at [855, 330] on input "Rescued" at bounding box center [859, 329] width 11 height 11
checkbox input "true"
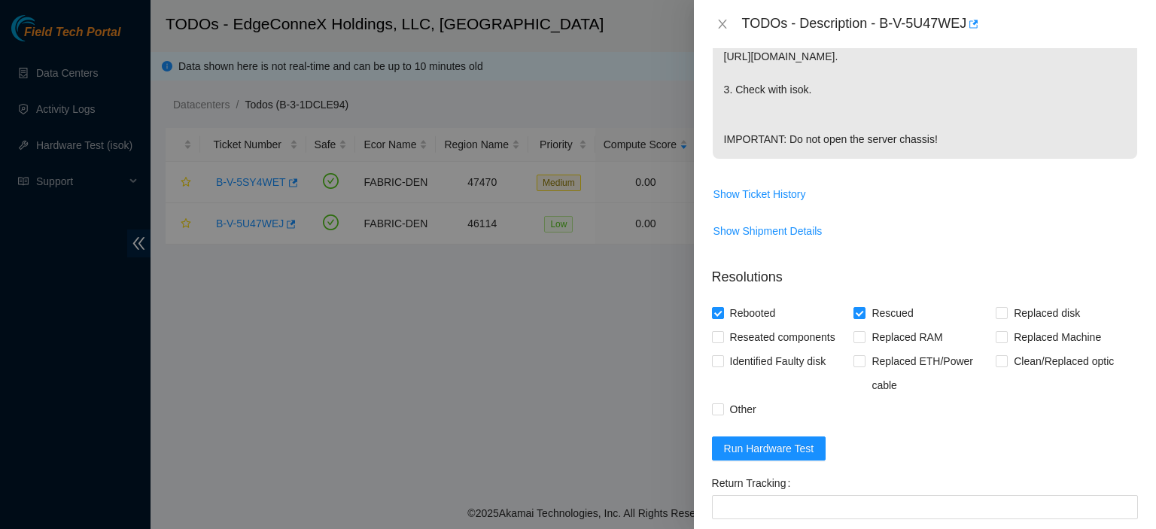
scroll to position [643, 0]
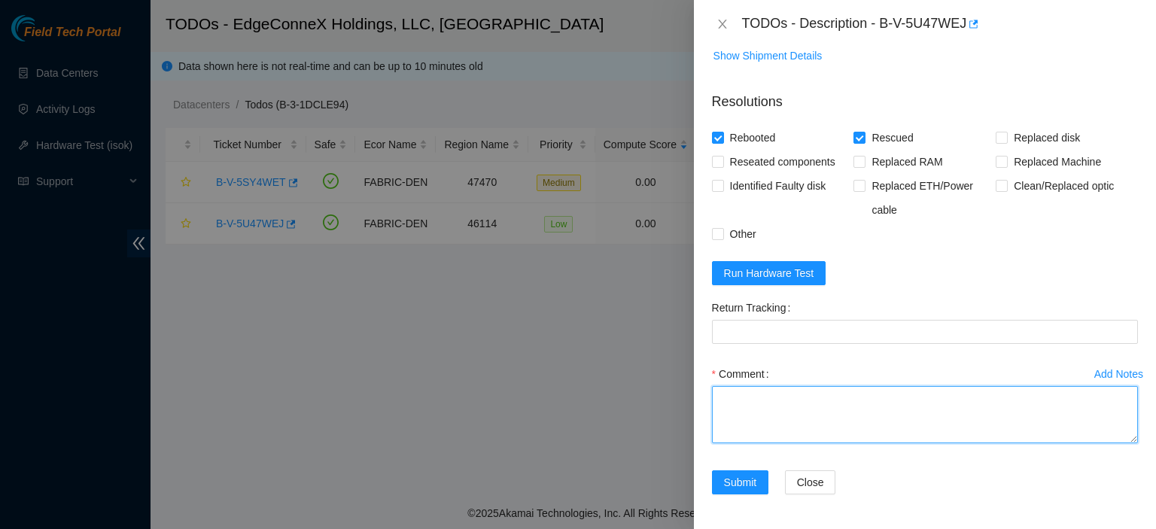
click at [834, 397] on textarea "Comment" at bounding box center [925, 414] width 426 height 57
type textarea "Rescued. Rebooted."
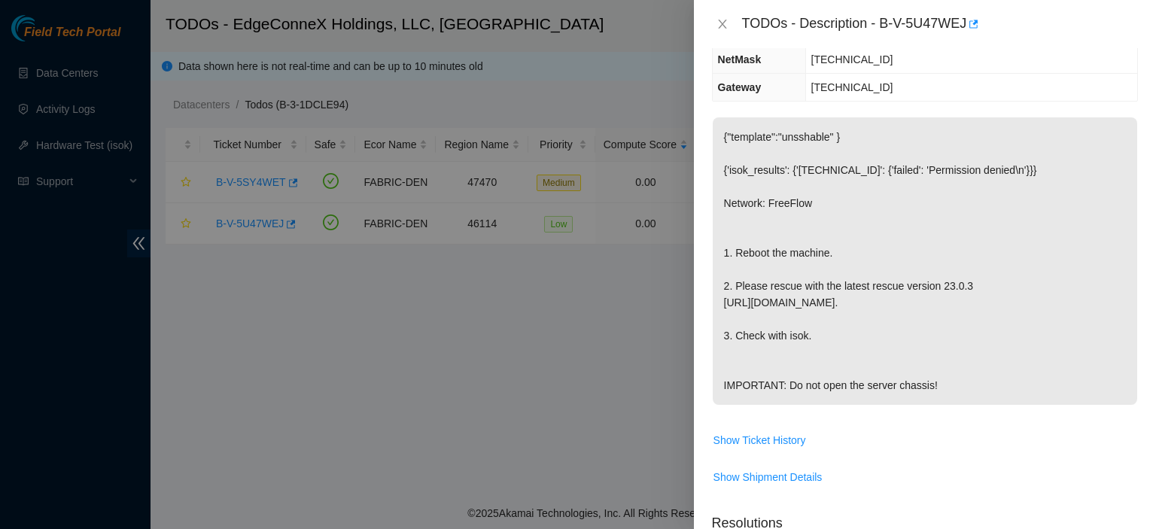
scroll to position [0, 0]
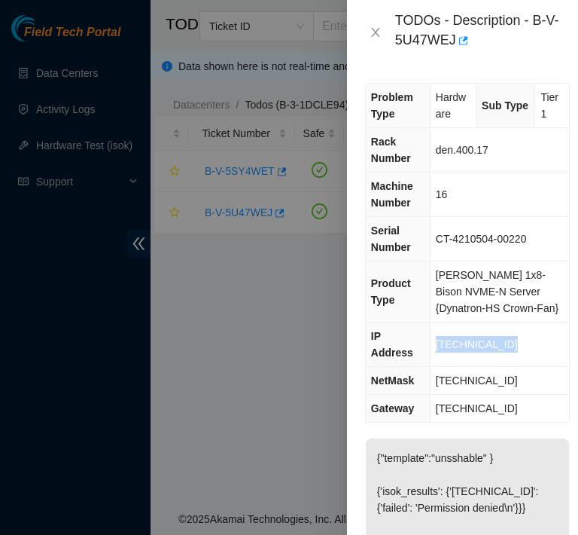
drag, startPoint x: 519, startPoint y: 335, endPoint x: 434, endPoint y: 340, distance: 85.2
click at [434, 340] on td "[TECHNICAL_ID]" at bounding box center [499, 344] width 139 height 44
copy span "[TECHNICAL_ID]"
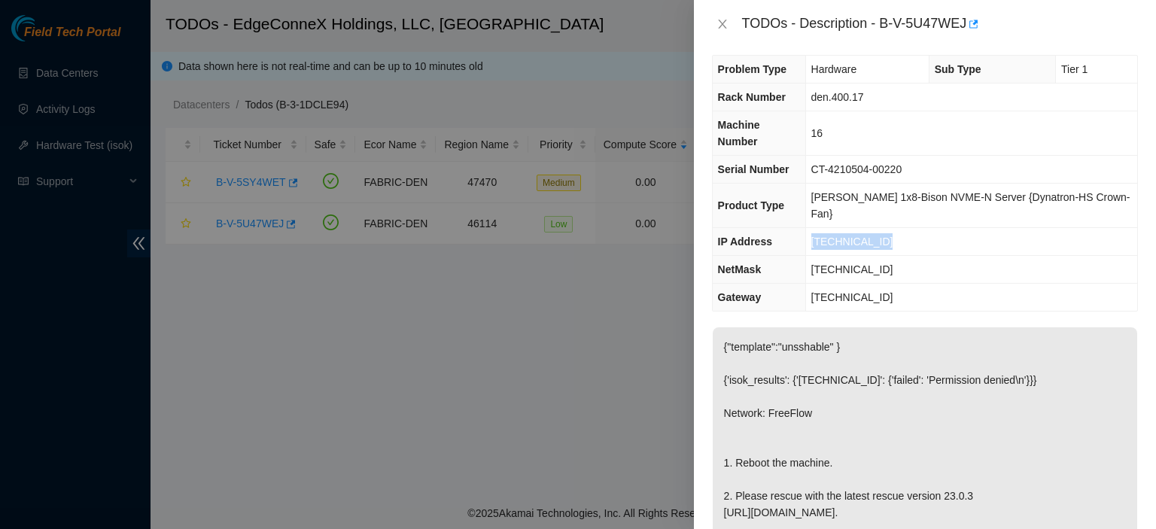
scroll to position [643, 0]
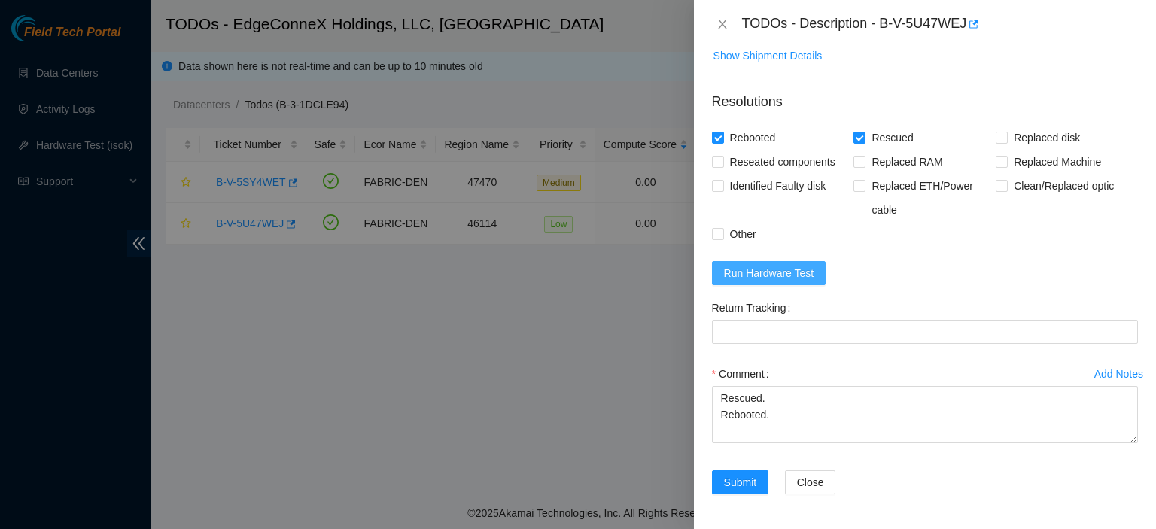
click at [798, 265] on span "Run Hardware Test" at bounding box center [769, 273] width 90 height 17
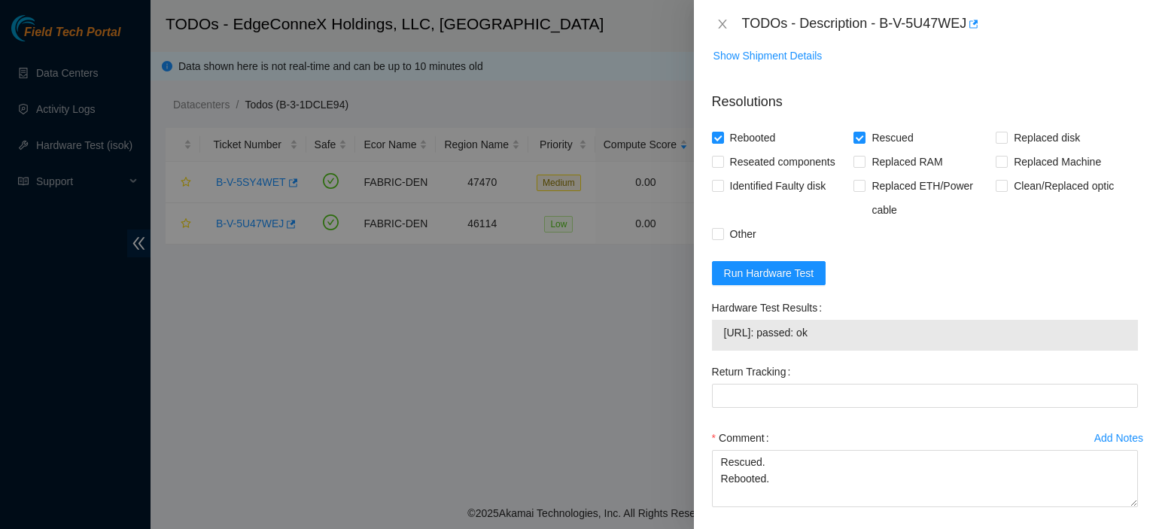
scroll to position [706, 0]
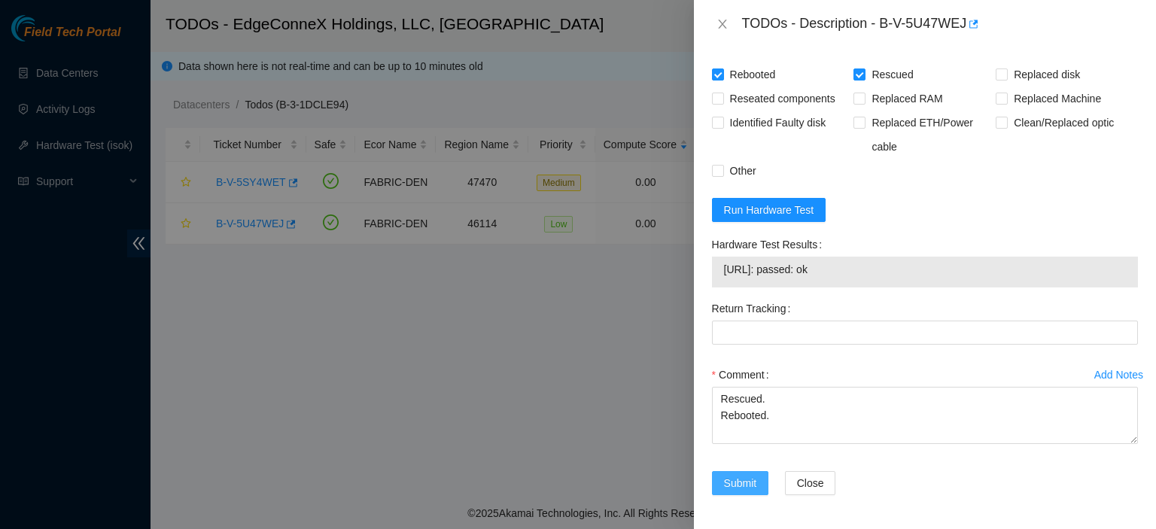
click at [747, 480] on span "Submit" at bounding box center [740, 483] width 33 height 17
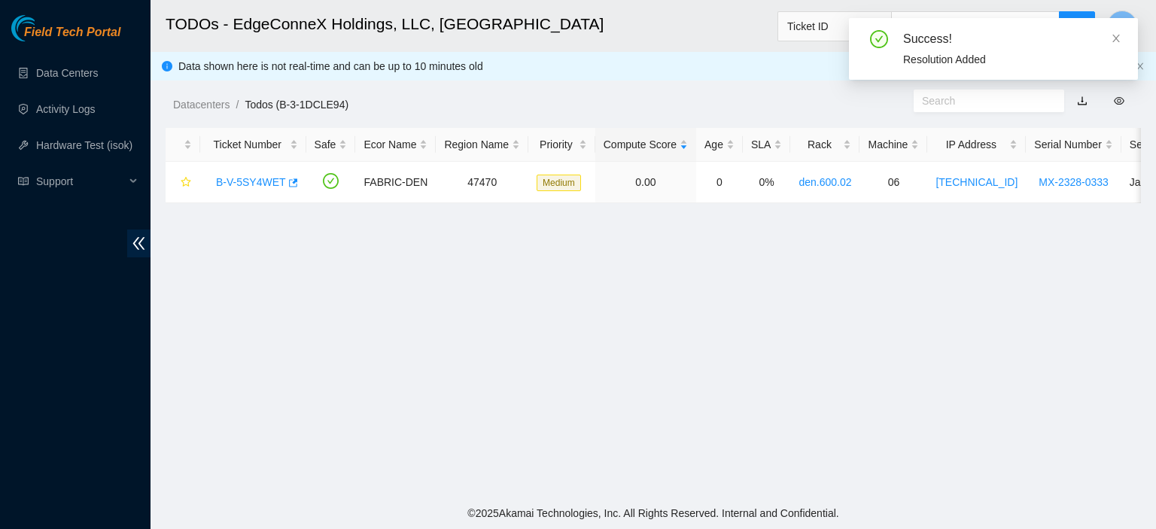
scroll to position [407, 0]
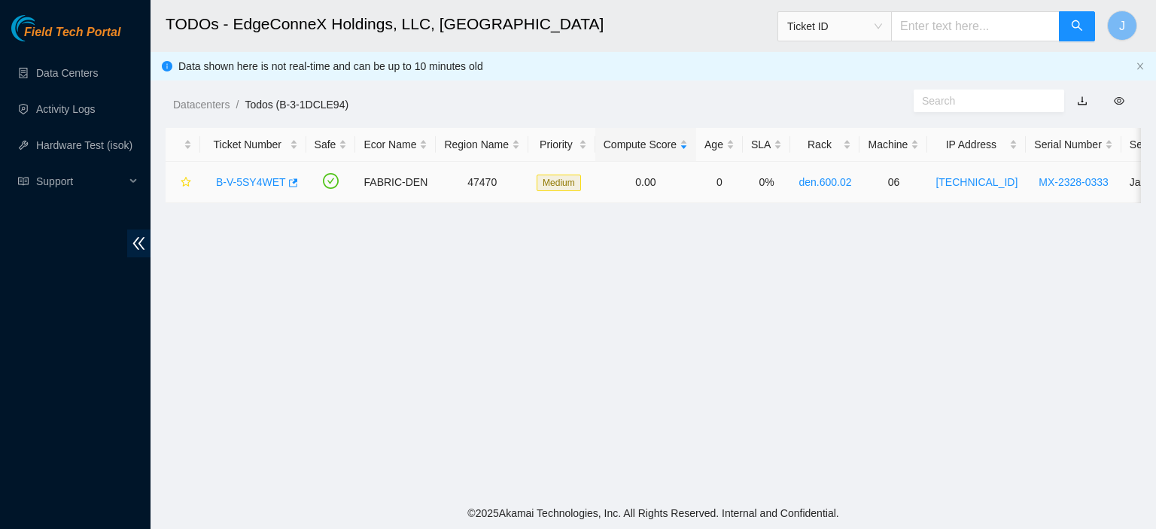
click at [260, 178] on link "B-V-5SY4WET" at bounding box center [251, 182] width 70 height 12
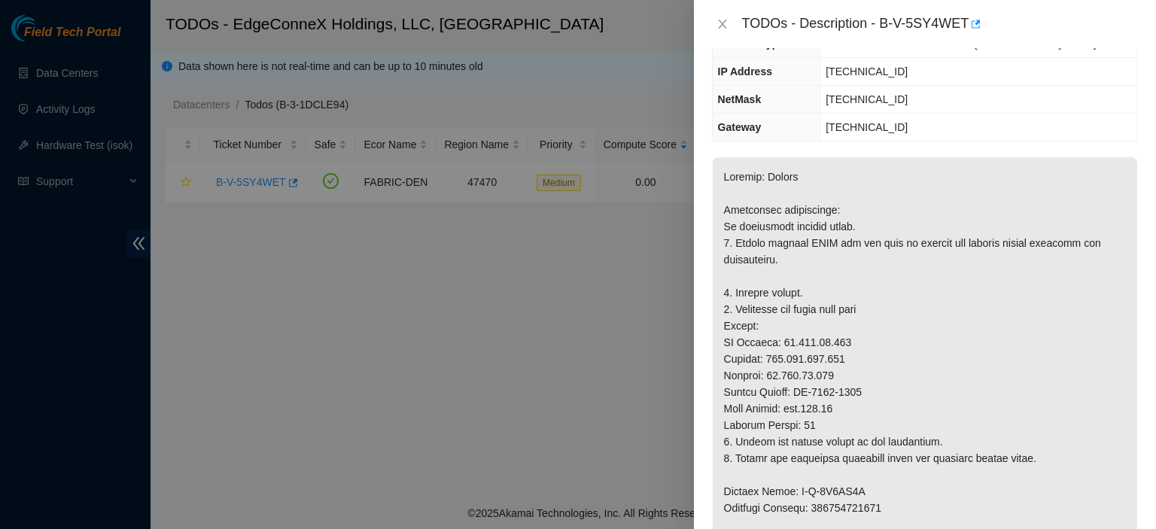
scroll to position [0, 0]
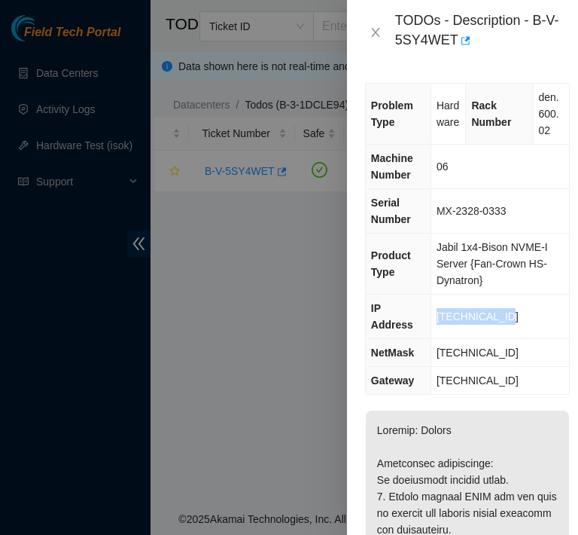
drag, startPoint x: 510, startPoint y: 308, endPoint x: 431, endPoint y: 309, distance: 79.1
click at [431, 309] on td "[TECHNICAL_ID]" at bounding box center [500, 316] width 138 height 44
copy span "[TECHNICAL_ID]"
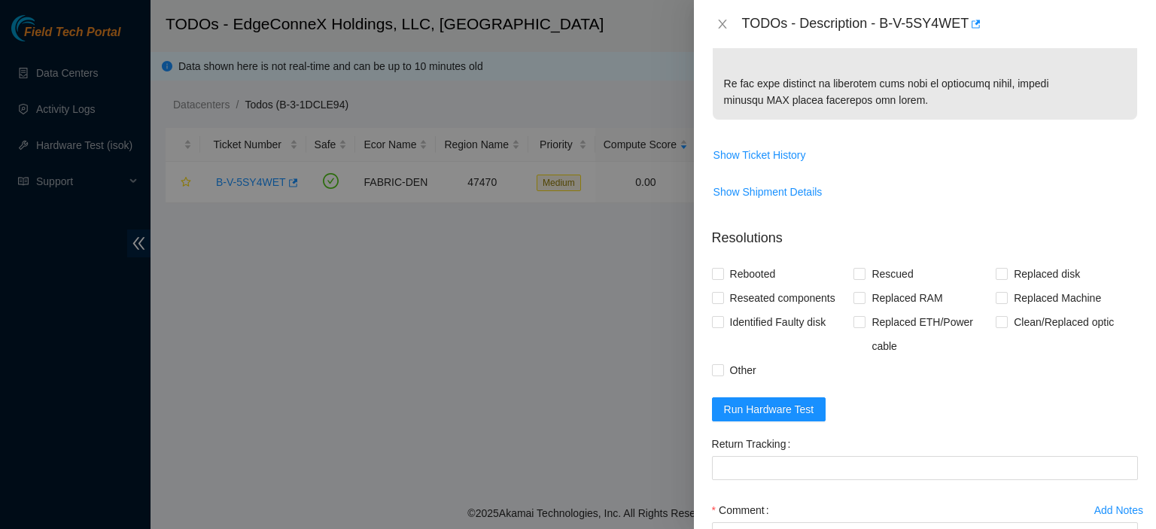
scroll to position [980, 0]
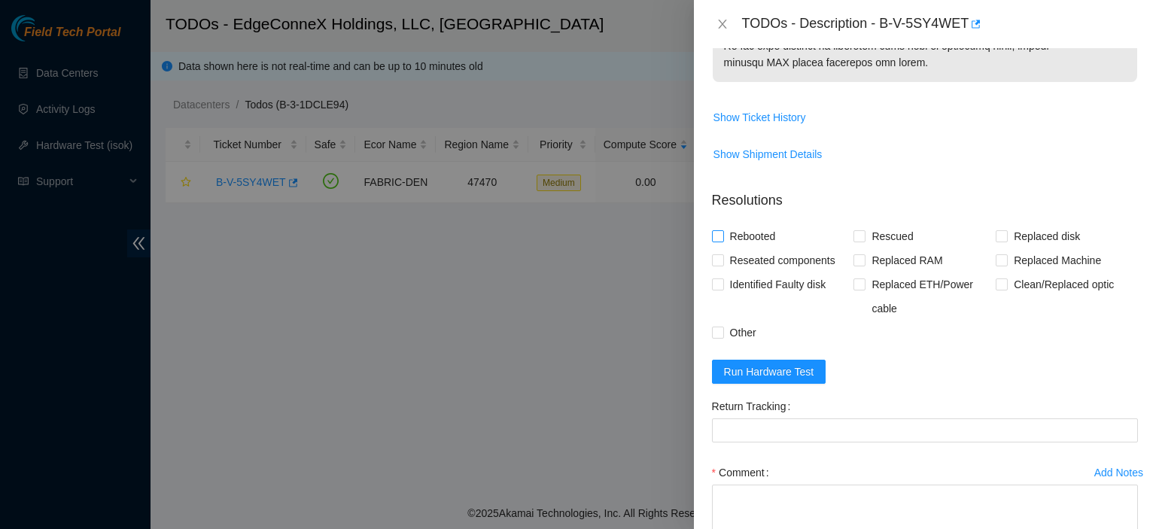
click at [714, 241] on input "Rebooted" at bounding box center [717, 235] width 11 height 11
checkbox input "true"
click at [857, 241] on input "Rescued" at bounding box center [859, 235] width 11 height 11
checkbox input "true"
click at [997, 265] on input "Replaced Machine" at bounding box center [1001, 259] width 11 height 11
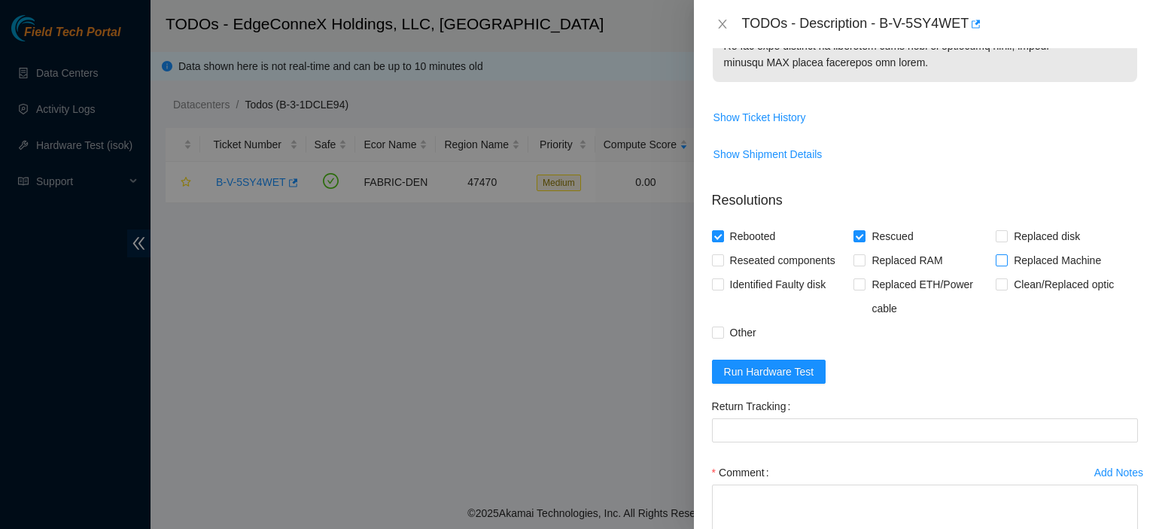
checkbox input "true"
click at [787, 380] on span "Run Hardware Test" at bounding box center [769, 372] width 90 height 17
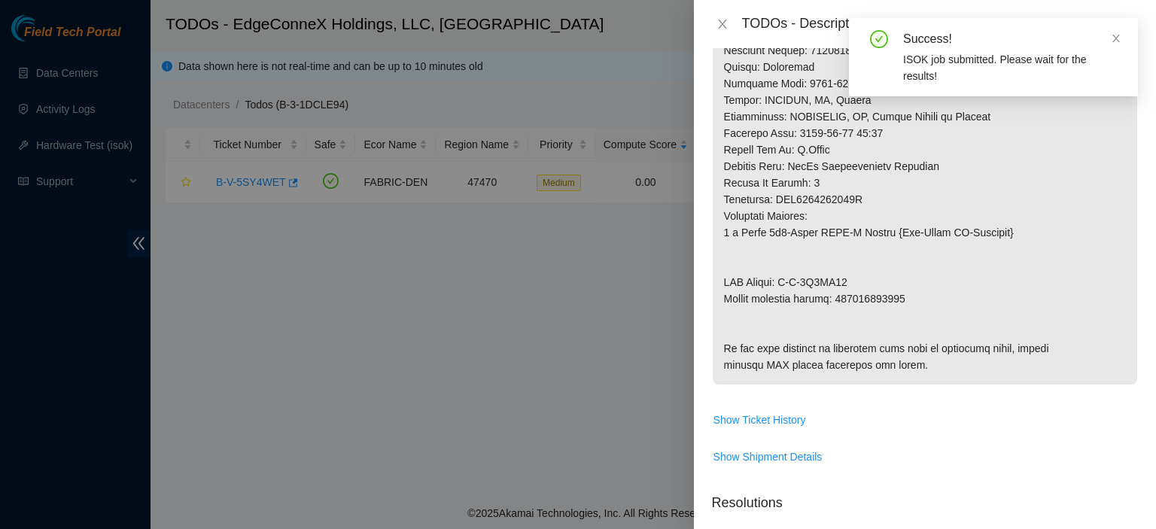
scroll to position [673, 0]
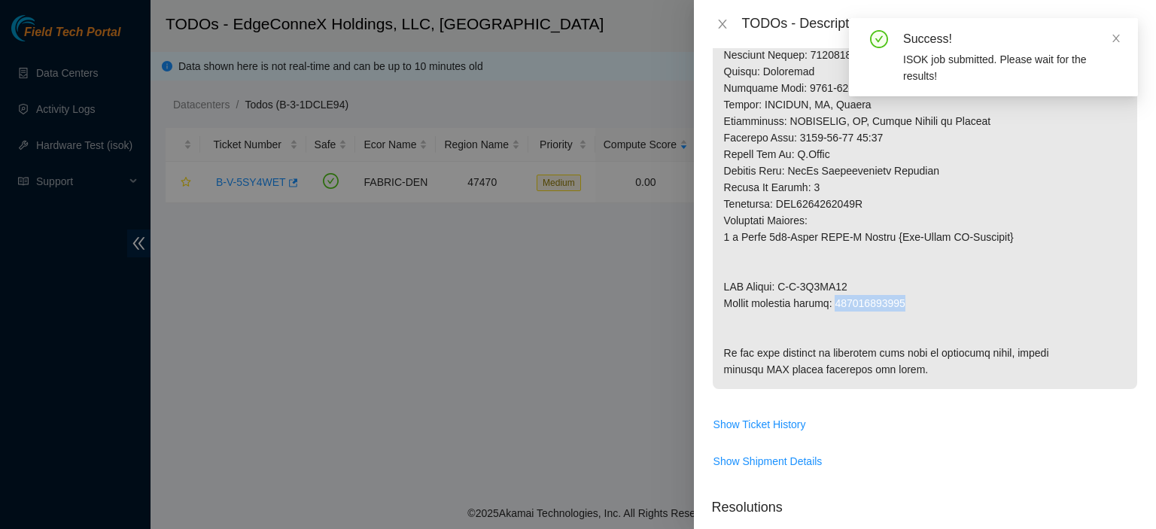
drag, startPoint x: 918, startPoint y: 307, endPoint x: 840, endPoint y: 306, distance: 77.6
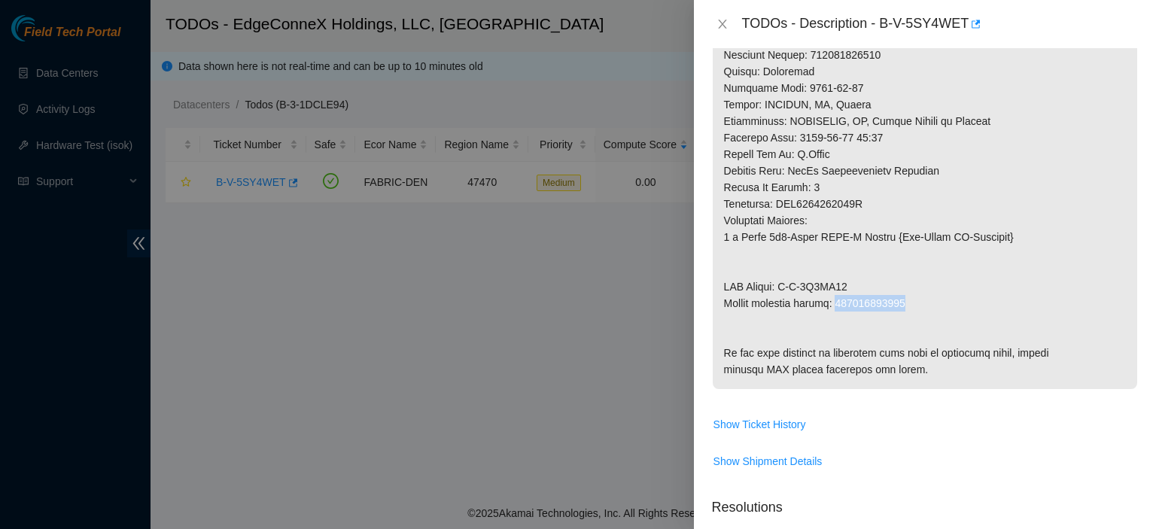
copy p "883506713536"
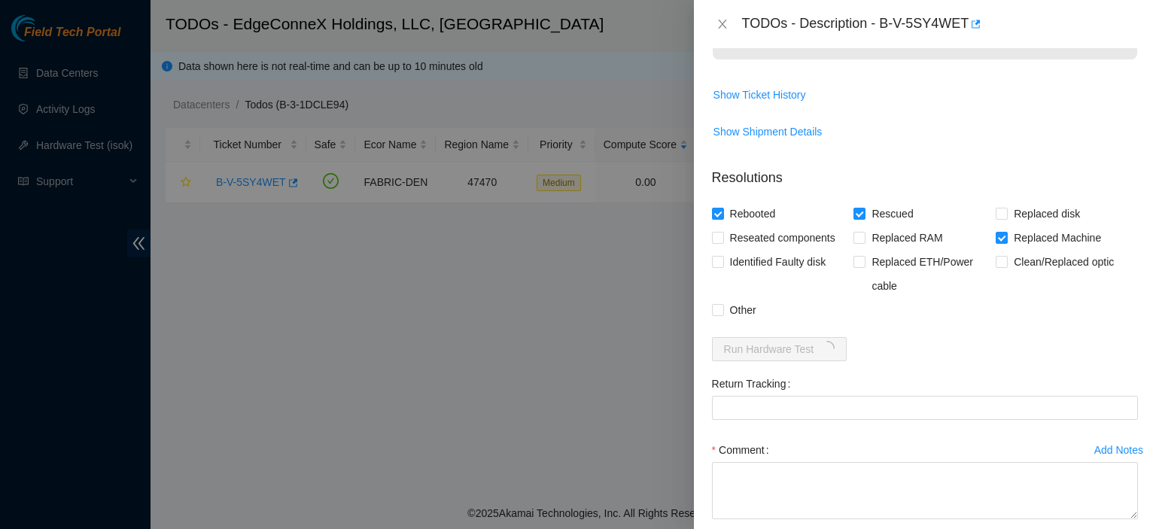
scroll to position [1089, 0]
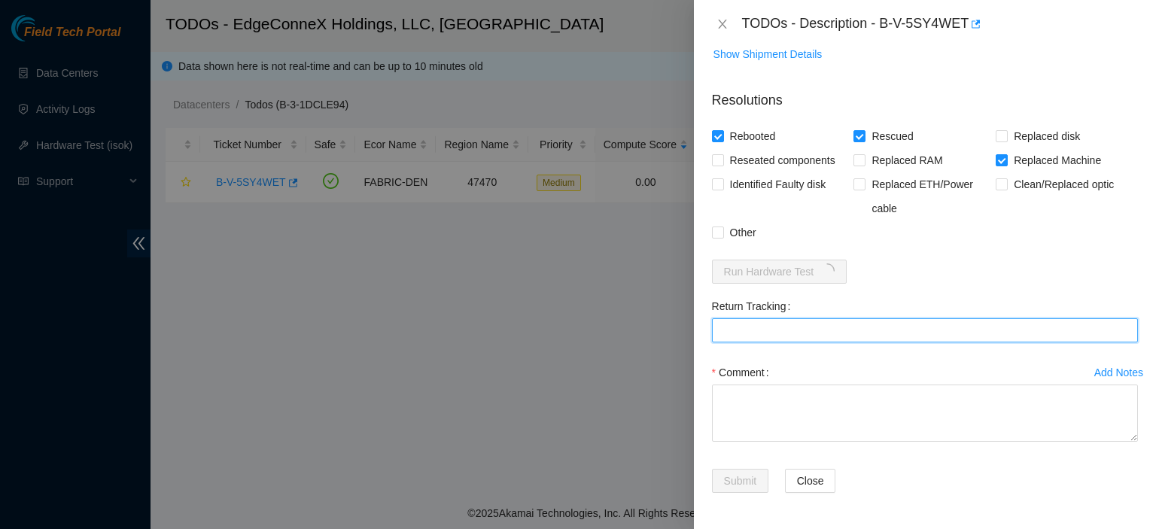
click at [816, 343] on Tracking "Return Tracking" at bounding box center [925, 330] width 426 height 24
paste Tracking "883506713536"
type Tracking "883506713536"
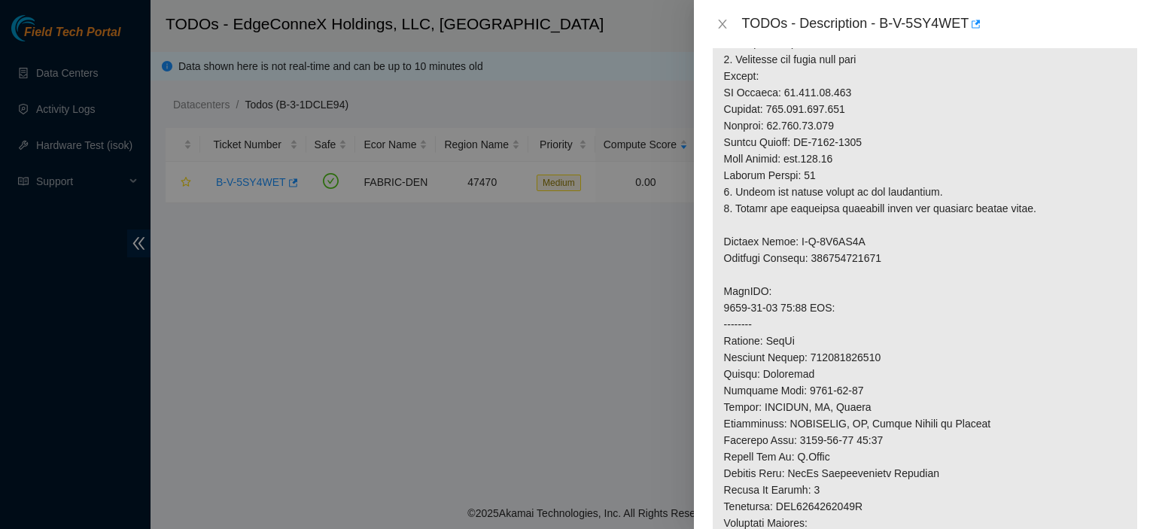
scroll to position [367, 0]
drag, startPoint x: 863, startPoint y: 145, endPoint x: 799, endPoint y: 145, distance: 64.7
click at [799, 145] on p at bounding box center [925, 302] width 425 height 784
copy p "MX-2211-0356"
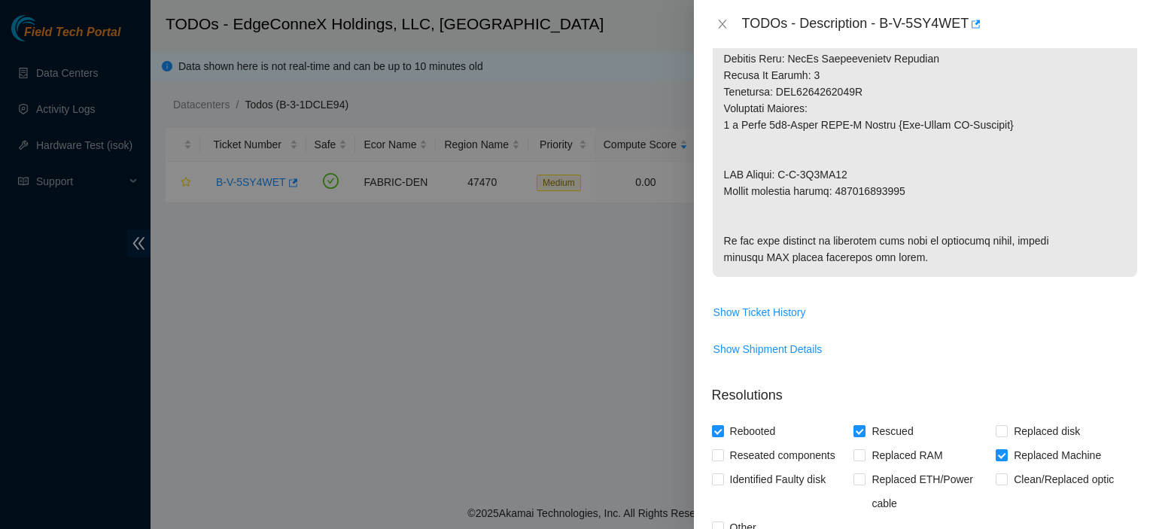
scroll to position [1039, 0]
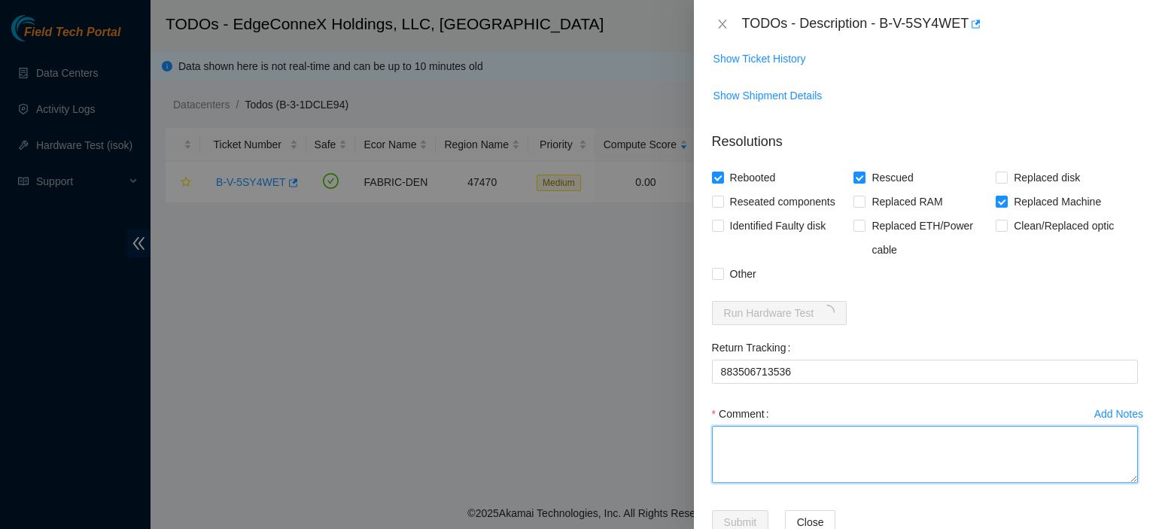
click at [886, 483] on textarea "Comment" at bounding box center [925, 454] width 426 height 57
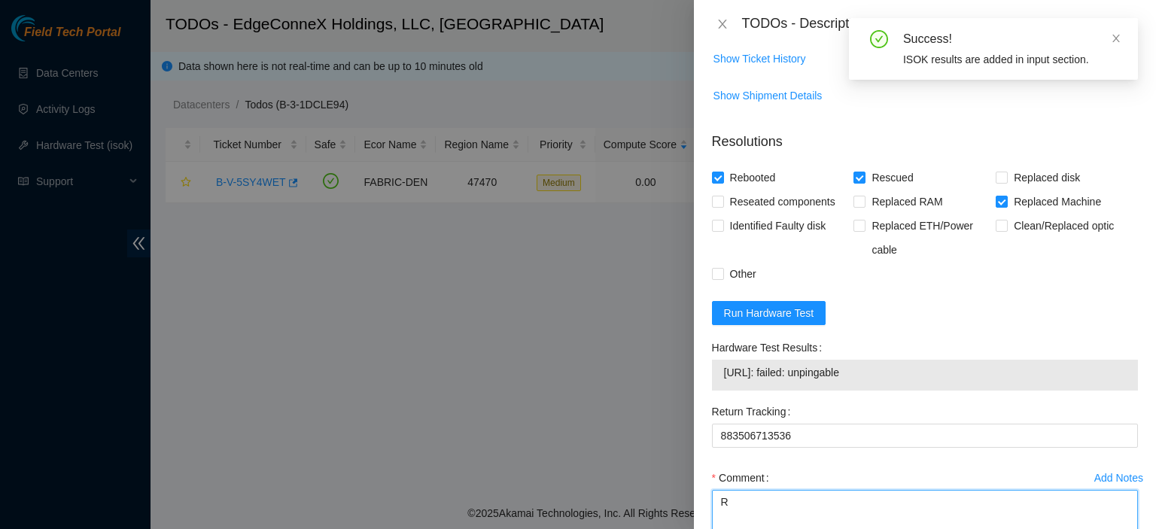
scroll to position [1084, 0]
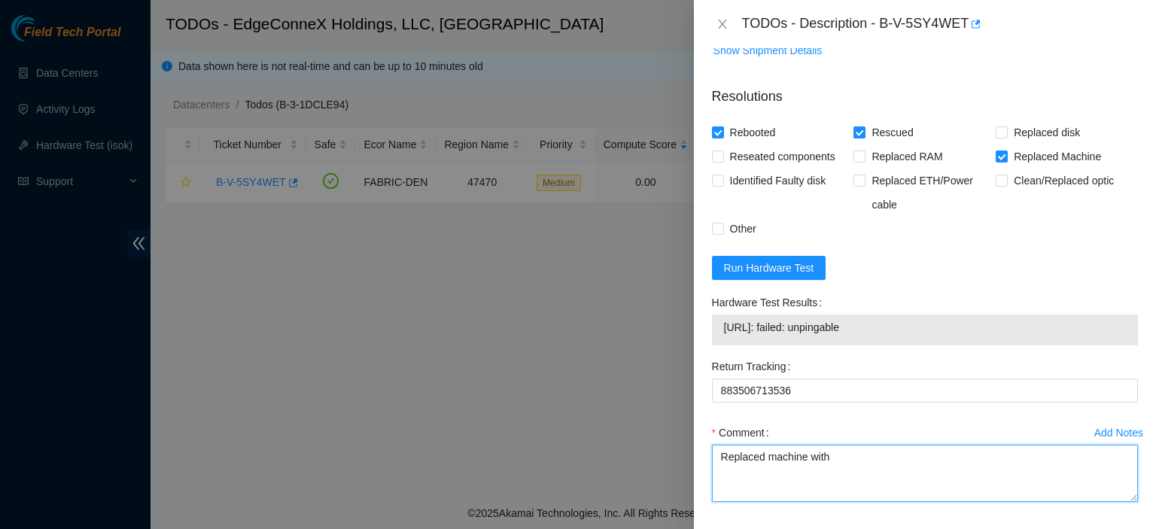
paste textarea "MX-2211-0356"
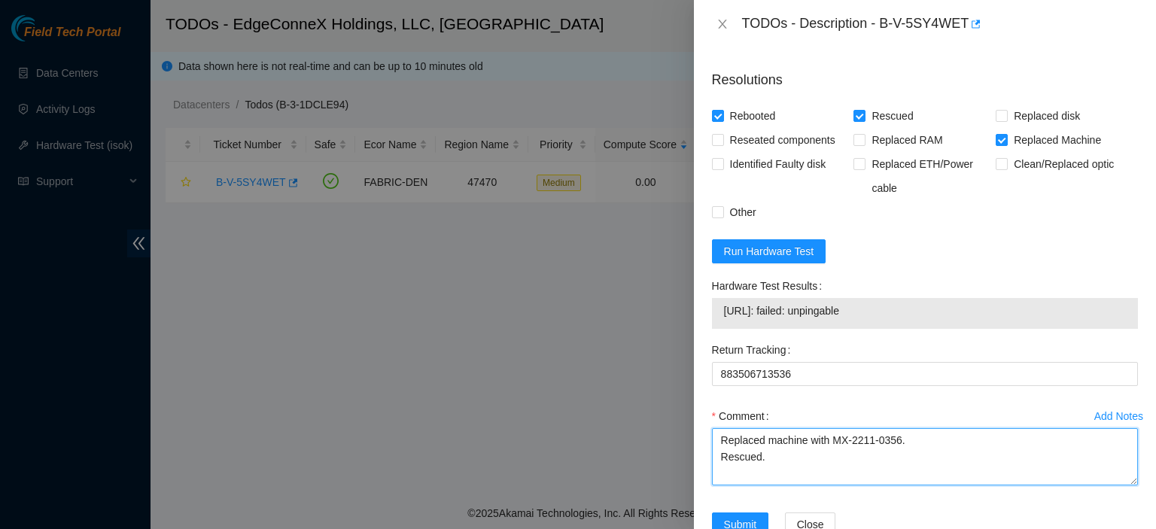
scroll to position [1117, 0]
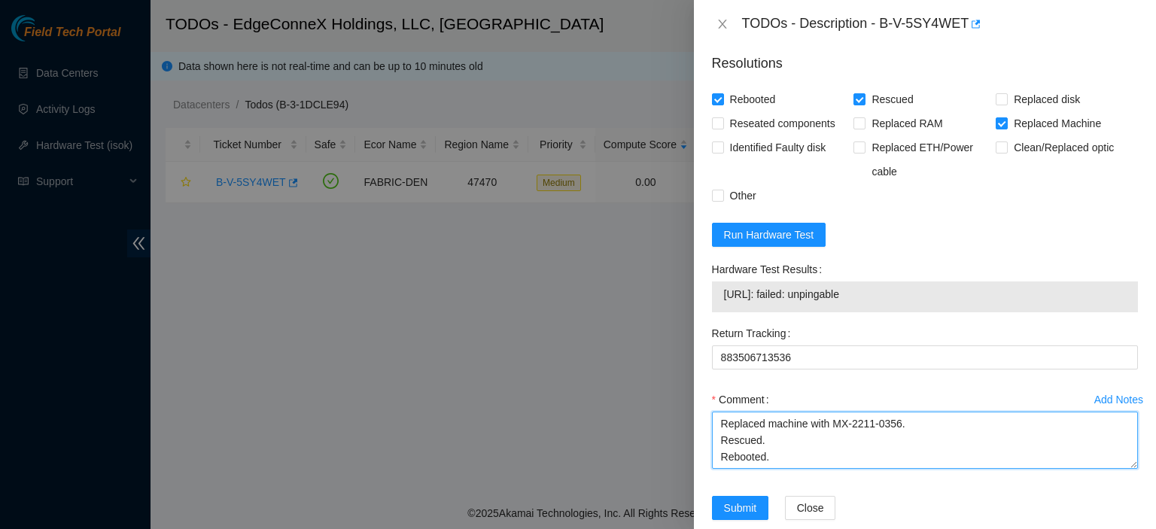
type textarea "Replaced machine with MX-2211-0356. Rescued. Rebooted."
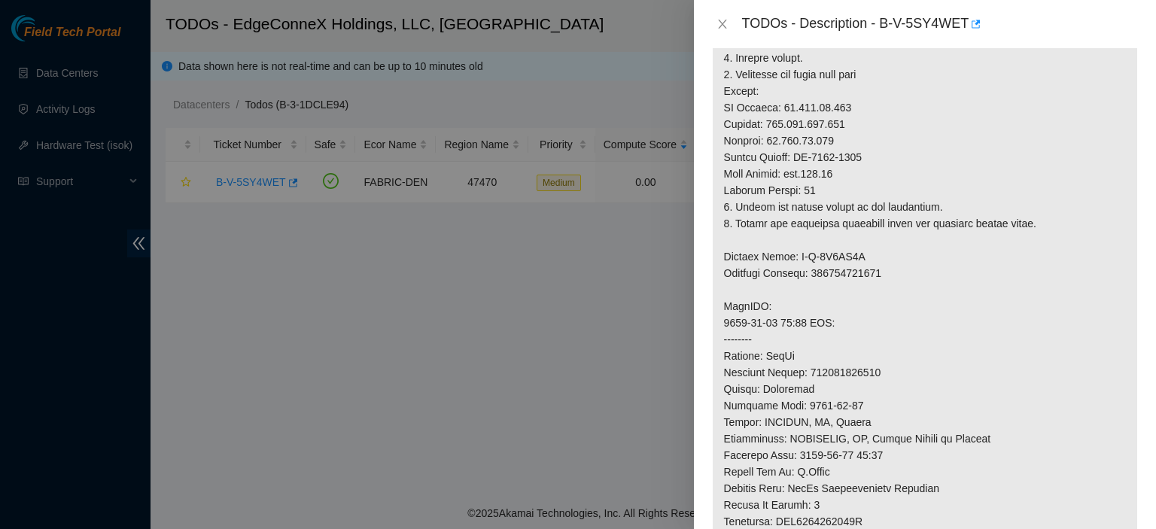
scroll to position [1209, 0]
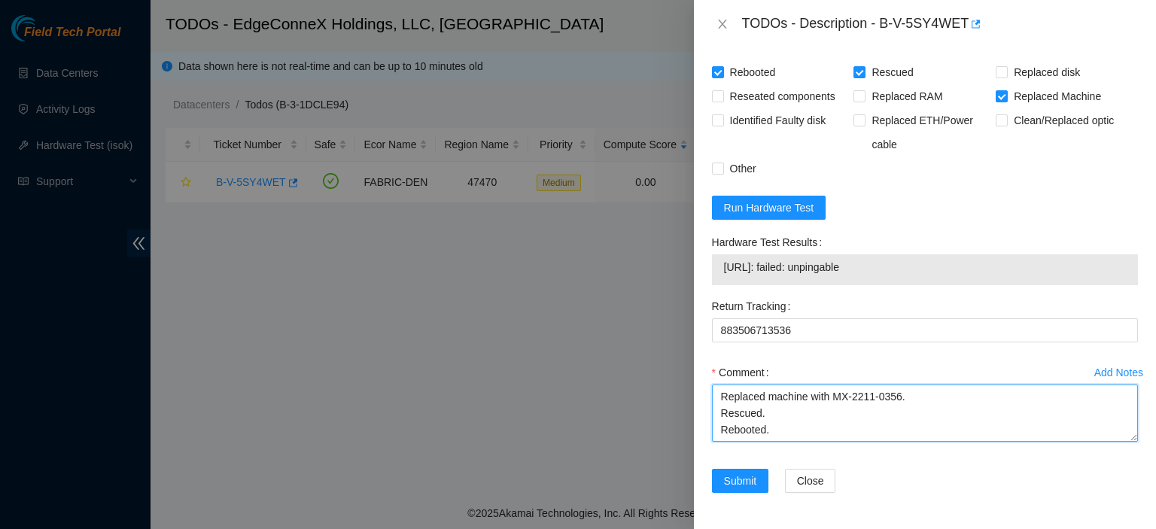
drag, startPoint x: 719, startPoint y: 394, endPoint x: 860, endPoint y: 426, distance: 144.3
click at [860, 426] on textarea "Replaced machine with MX-2211-0356. Rescued. Rebooted." at bounding box center [925, 413] width 426 height 57
drag, startPoint x: 428, startPoint y: 440, endPoint x: 401, endPoint y: 486, distance: 54.0
click at [422, 456] on div at bounding box center [578, 264] width 1156 height 529
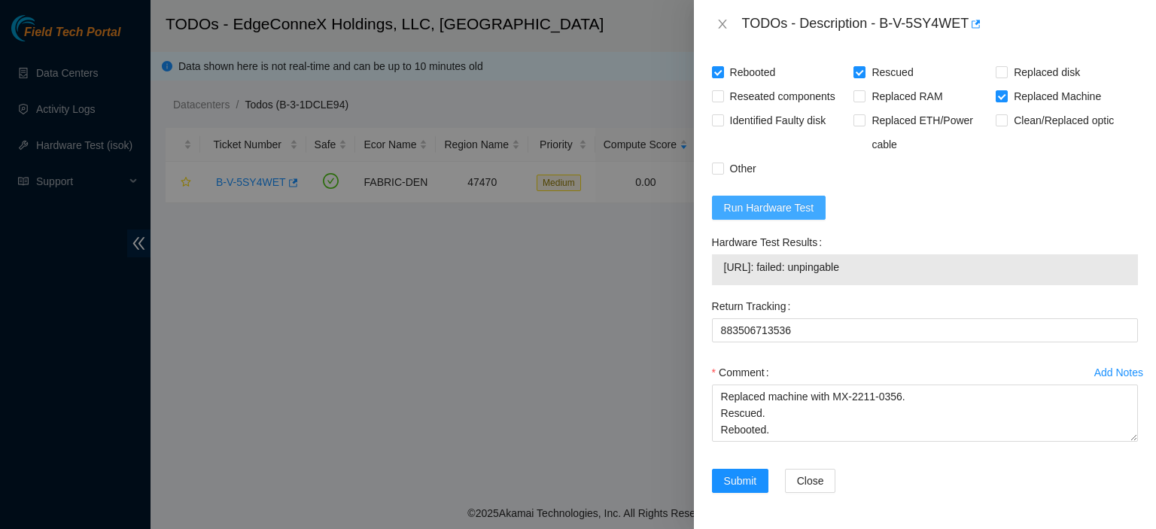
click at [748, 207] on span "Run Hardware Test" at bounding box center [769, 207] width 90 height 17
click at [758, 206] on span "Run Hardware Test" at bounding box center [769, 207] width 90 height 17
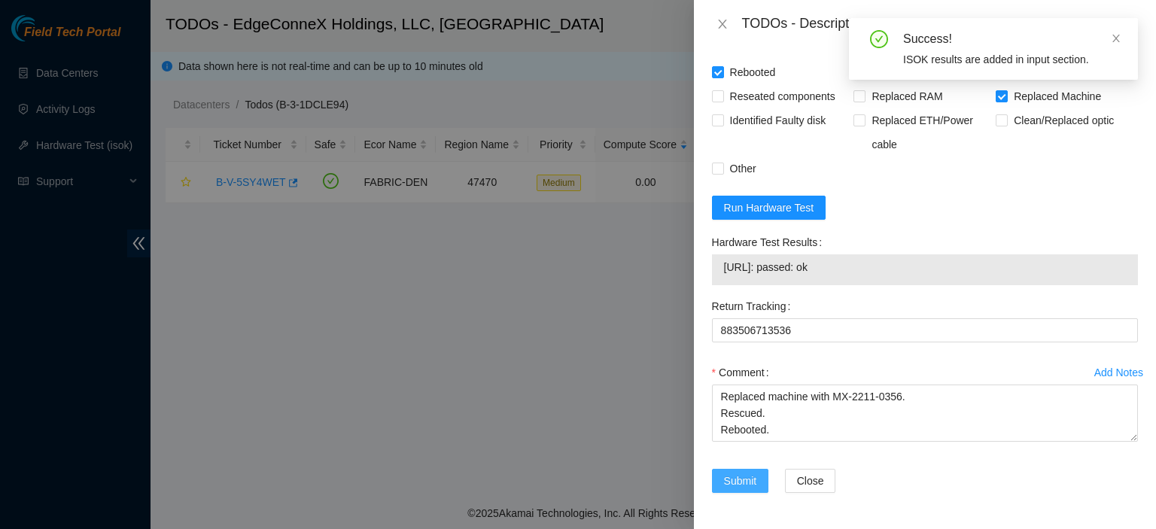
click at [741, 478] on span "Submit" at bounding box center [740, 481] width 33 height 17
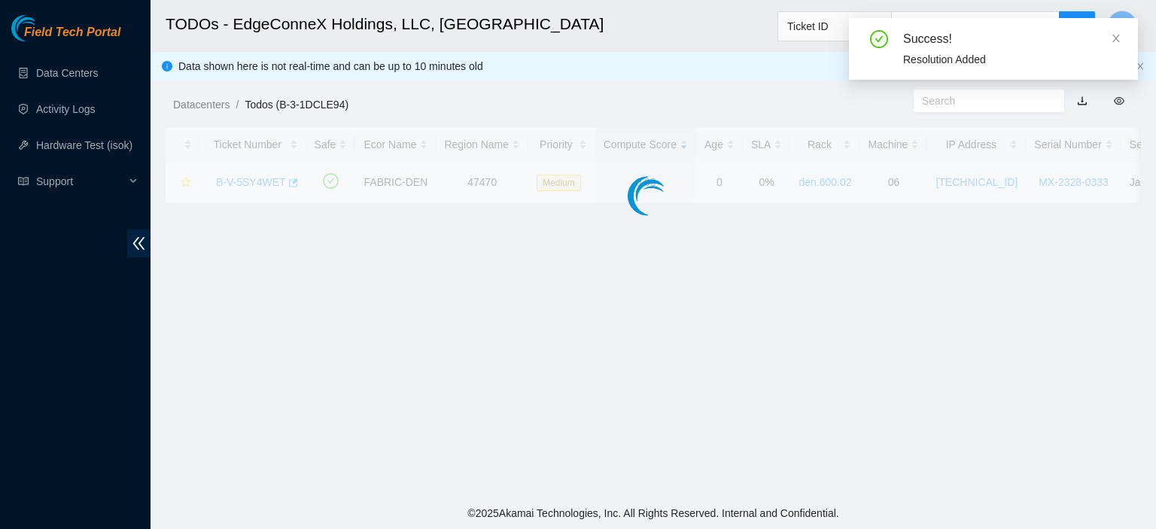
scroll to position [407, 0]
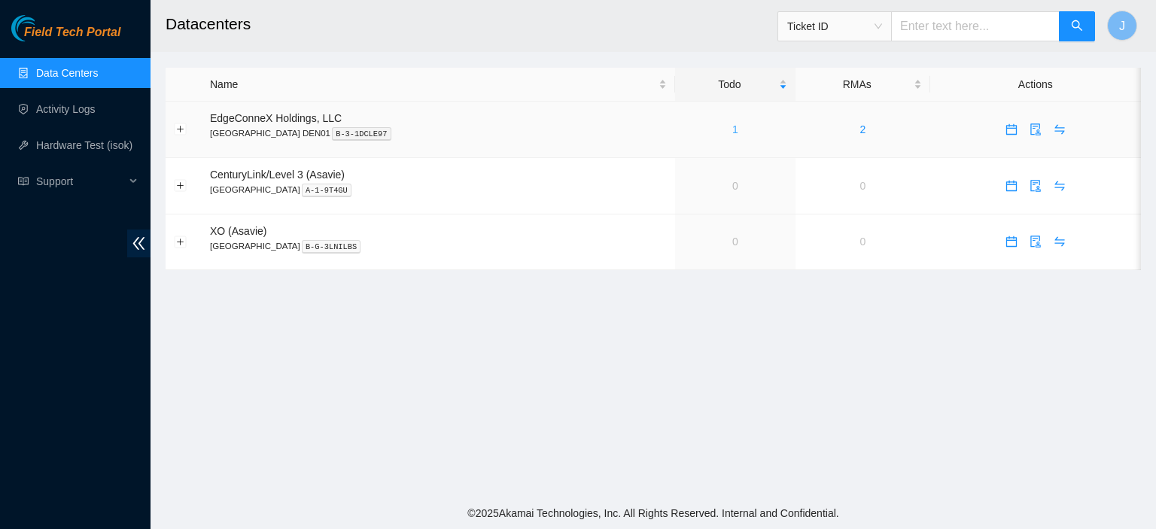
click at [732, 128] on link "1" at bounding box center [735, 129] width 6 height 12
click at [1054, 124] on icon "swap" at bounding box center [1060, 129] width 12 height 12
